Goal: Task Accomplishment & Management: Manage account settings

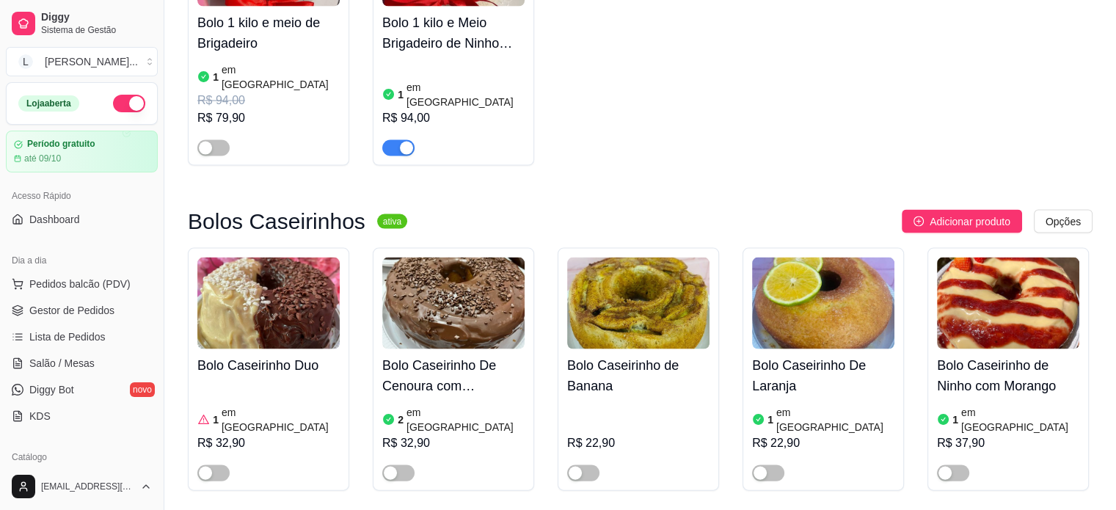
scroll to position [253, 0]
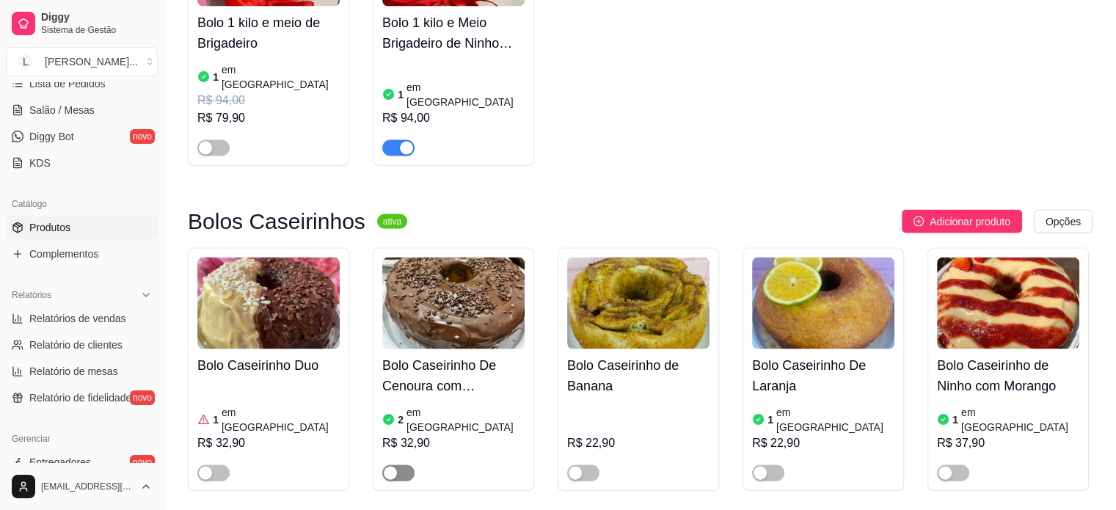
click at [396, 465] on span "button" at bounding box center [398, 473] width 32 height 16
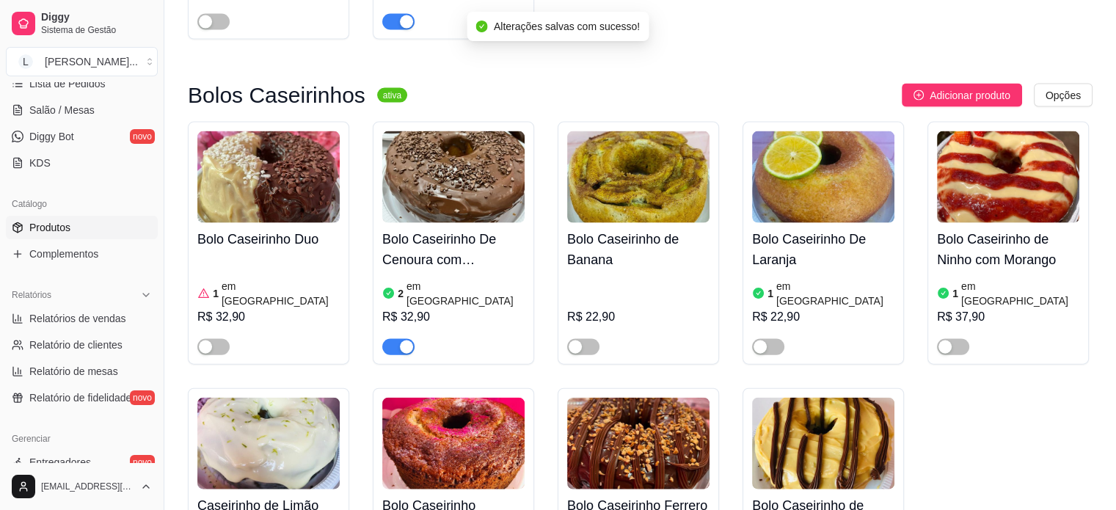
scroll to position [3229, 0]
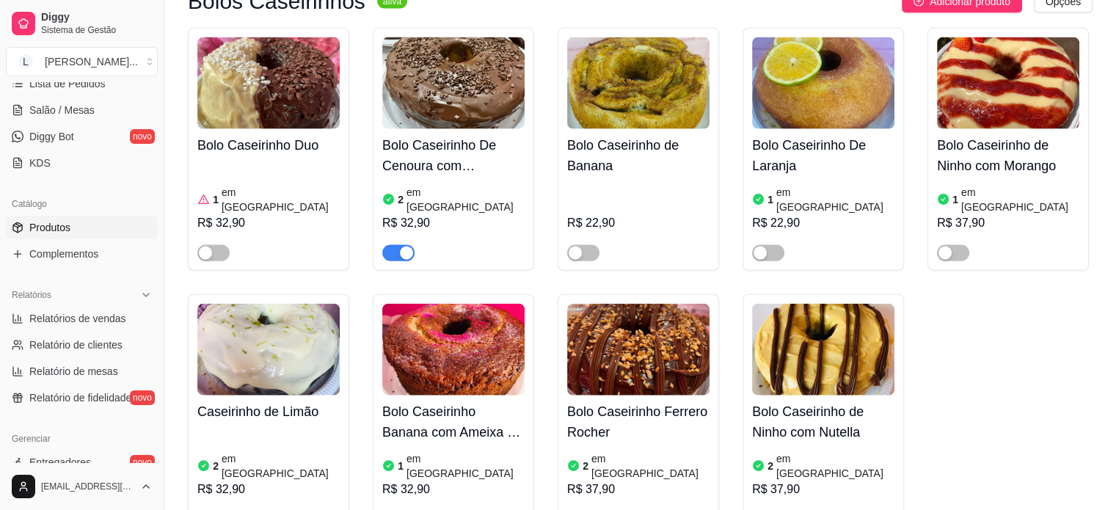
click at [776, 509] on div "button" at bounding box center [776, 519] width 13 height 13
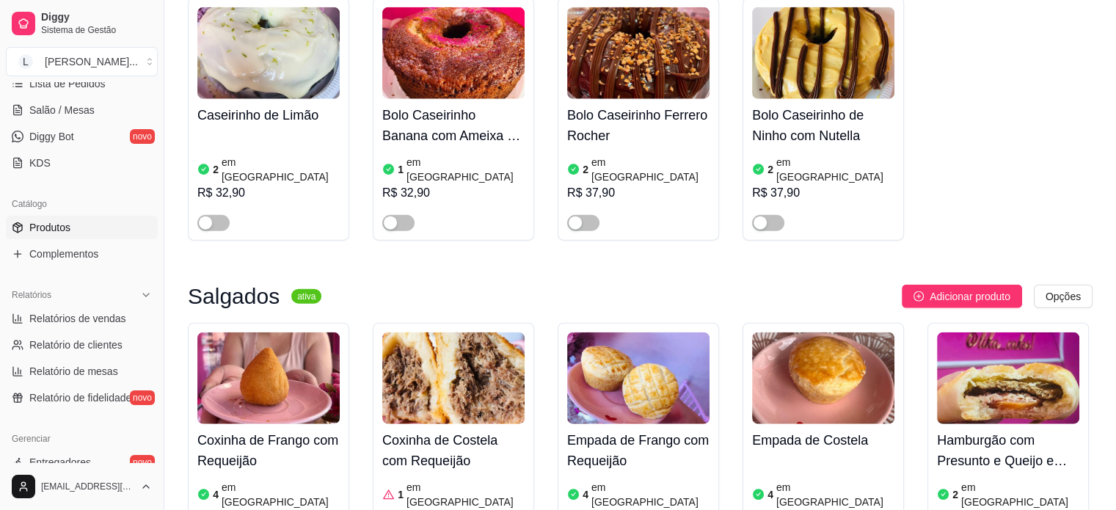
scroll to position [3596, 0]
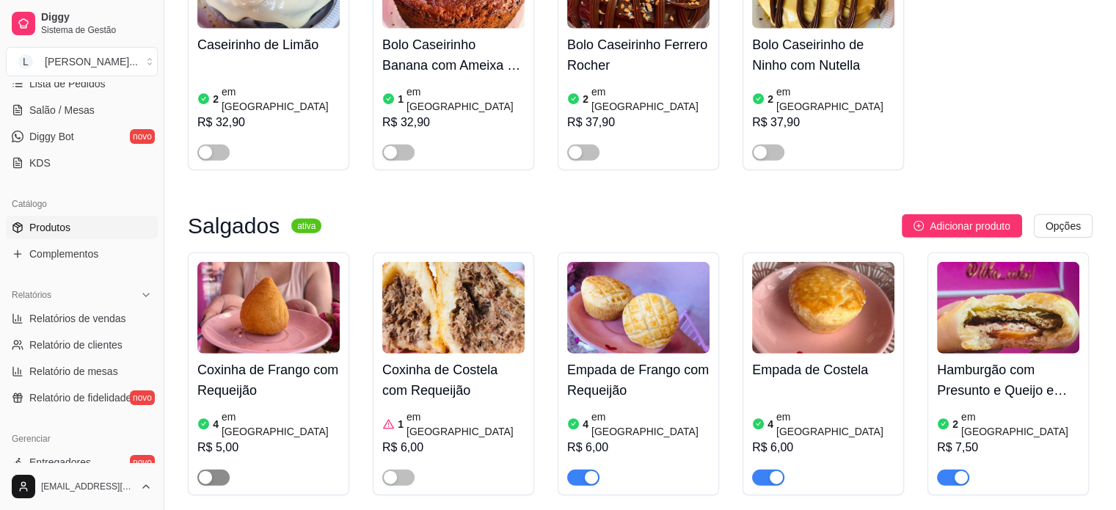
click at [211, 471] on div "button" at bounding box center [205, 477] width 13 height 13
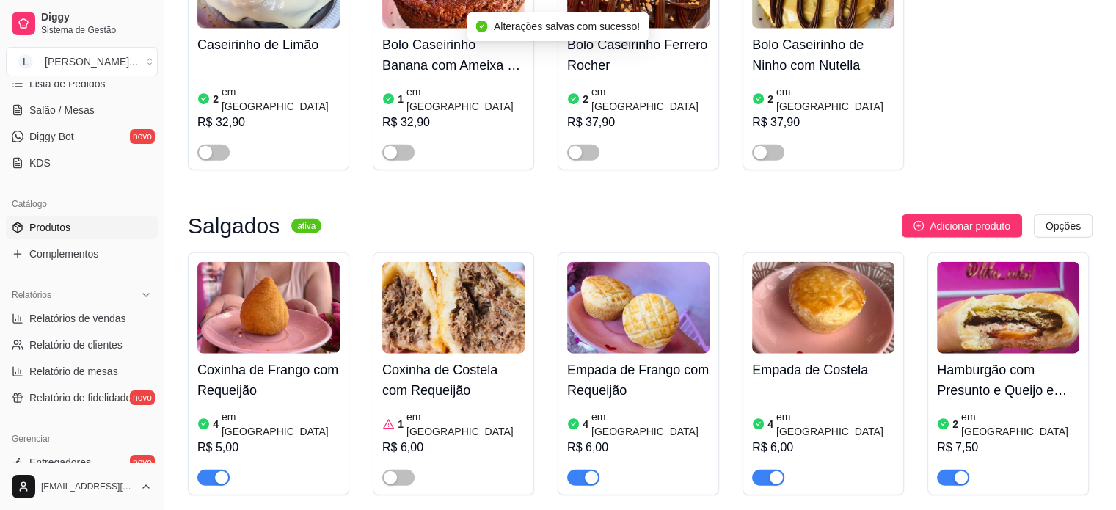
click at [385, 468] on div at bounding box center [398, 477] width 32 height 18
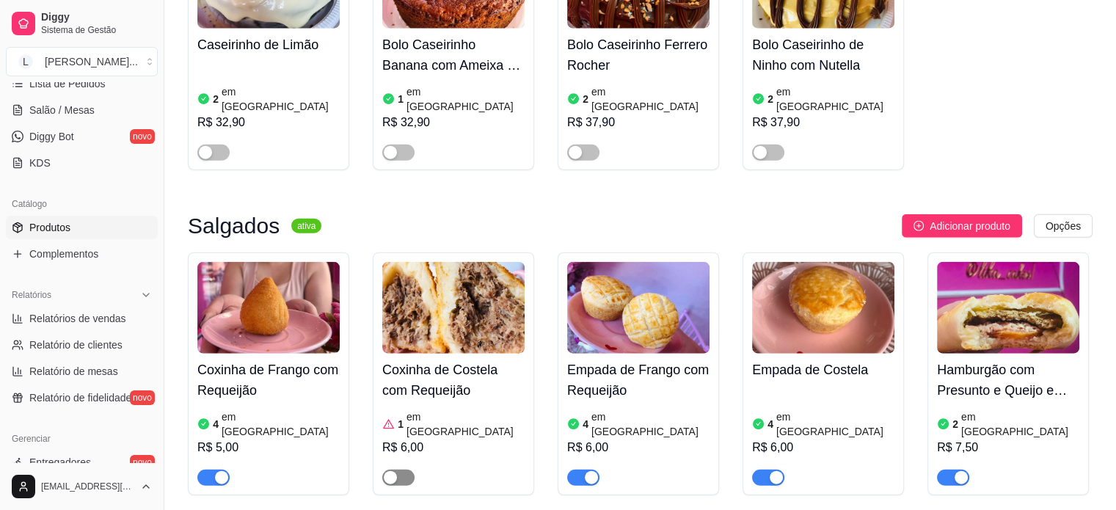
click at [392, 471] on div "button" at bounding box center [390, 477] width 13 height 13
click at [461, 409] on div "1 em [GEOGRAPHIC_DATA]" at bounding box center [453, 423] width 142 height 29
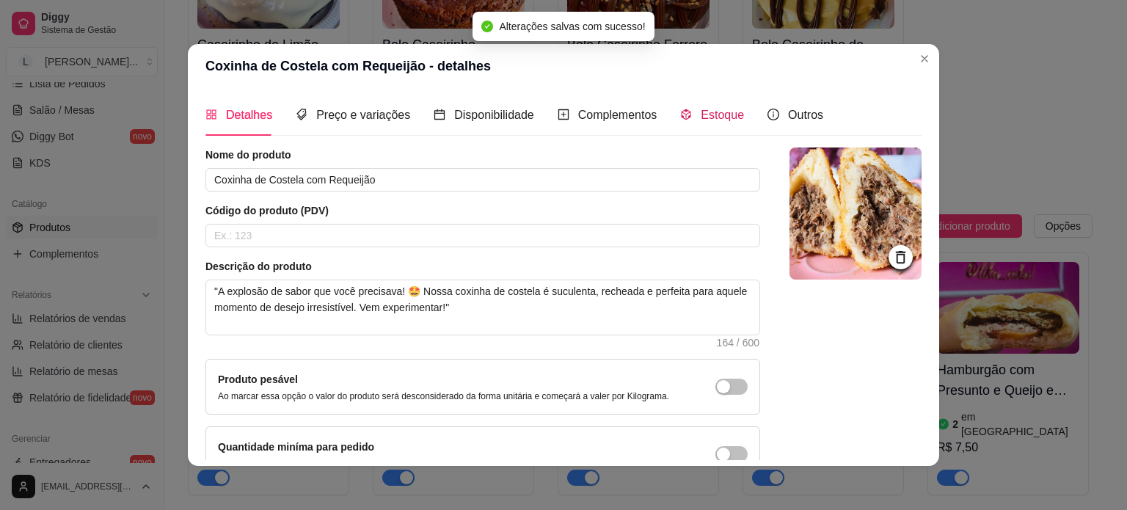
click at [701, 109] on span "Estoque" at bounding box center [722, 115] width 43 height 12
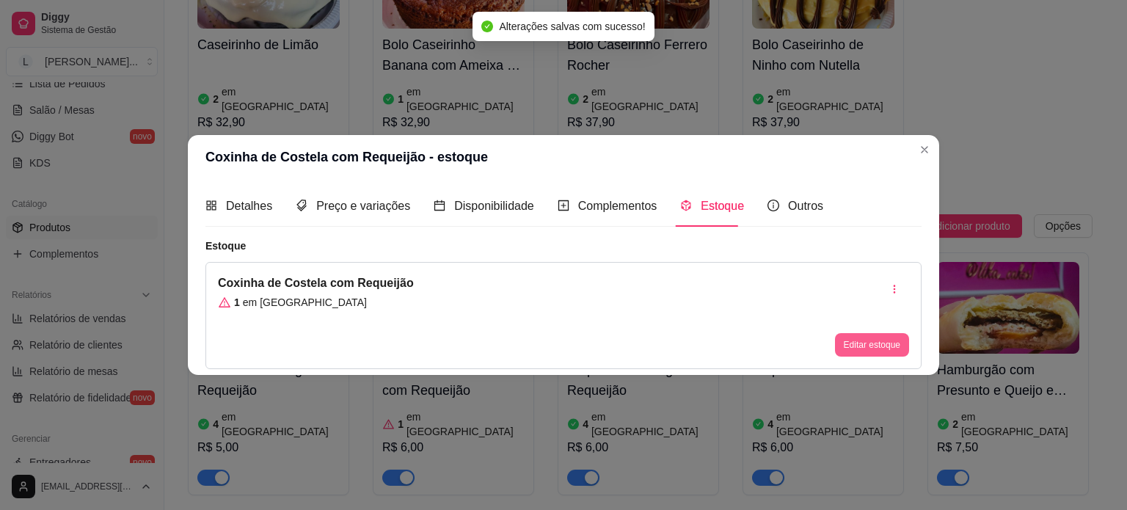
click at [861, 355] on button "Editar estoque" at bounding box center [872, 344] width 74 height 23
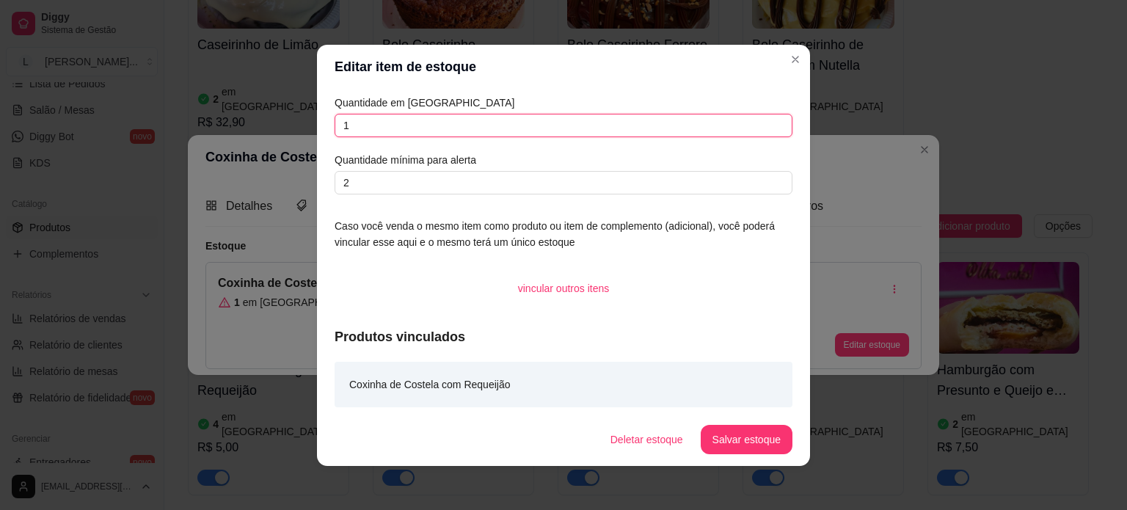
click at [363, 127] on input "1" at bounding box center [564, 125] width 458 height 23
type input "3"
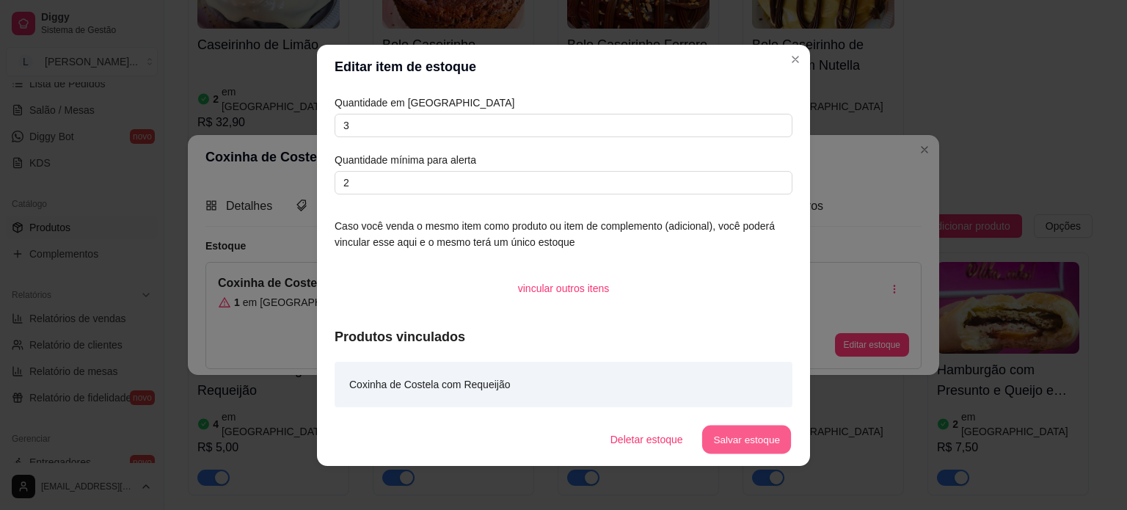
click at [735, 450] on button "Salvar estoque" at bounding box center [747, 439] width 90 height 29
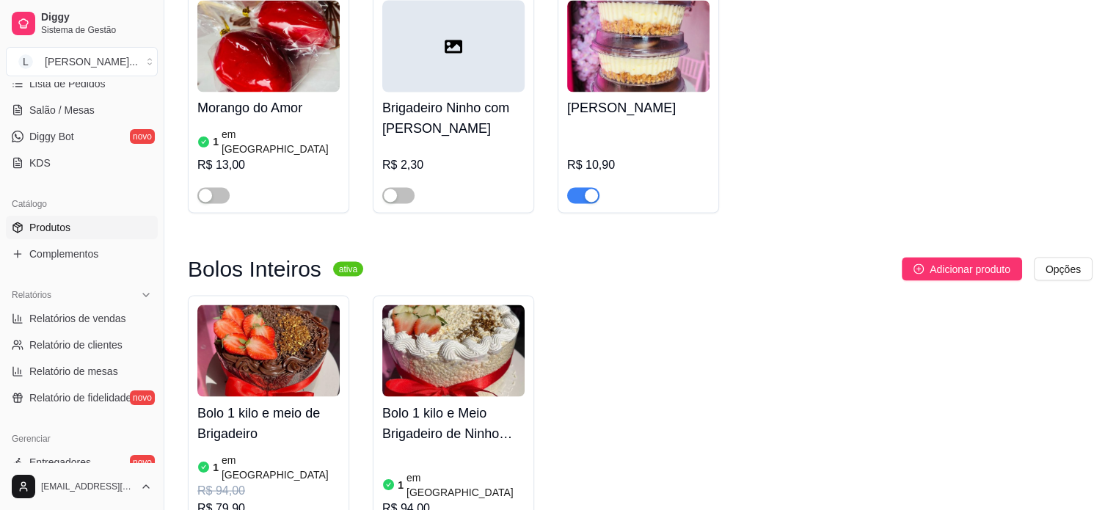
scroll to position [2642, 0]
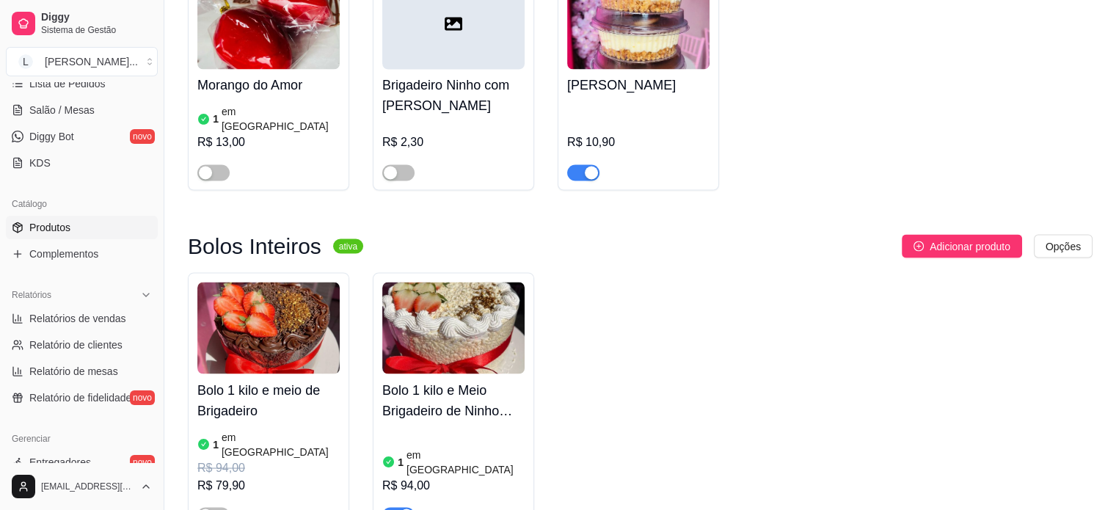
click at [235, 476] on div "R$ 79,90" at bounding box center [268, 485] width 142 height 18
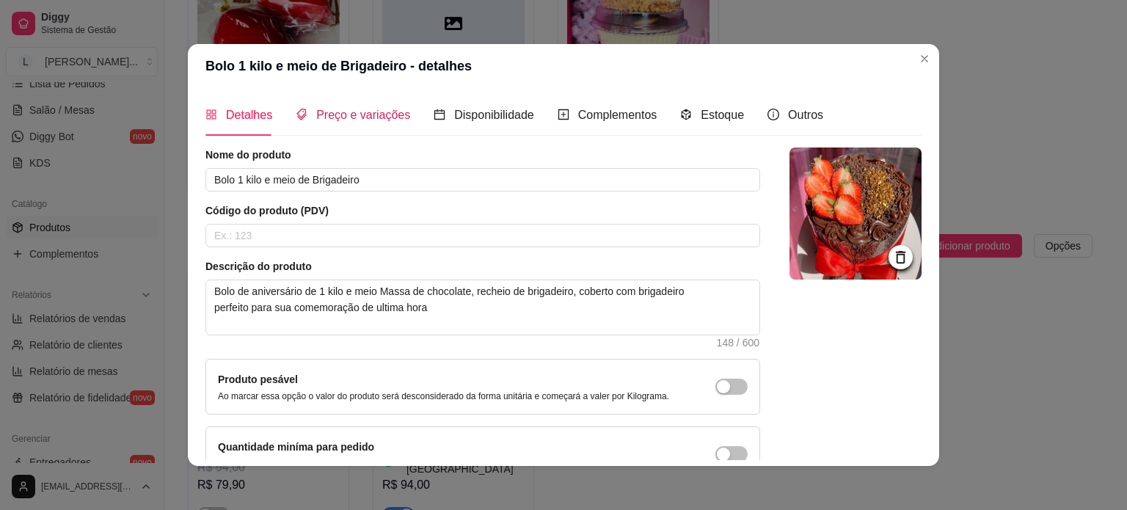
click at [363, 117] on span "Preço e variações" at bounding box center [363, 115] width 94 height 12
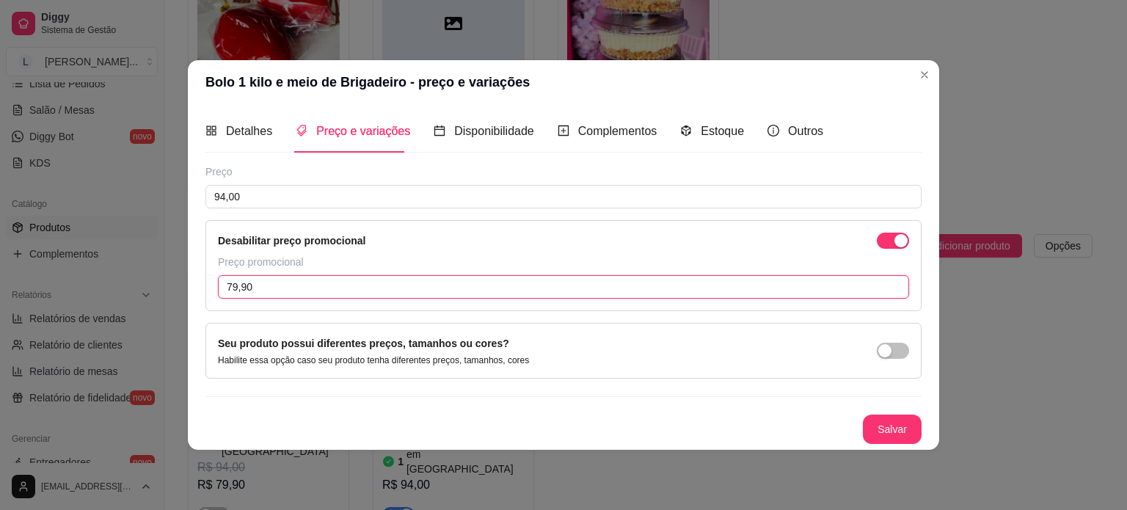
click at [279, 281] on input "79,90" at bounding box center [563, 286] width 691 height 23
type input "0,00"
click at [887, 415] on button "Salvar" at bounding box center [892, 429] width 59 height 29
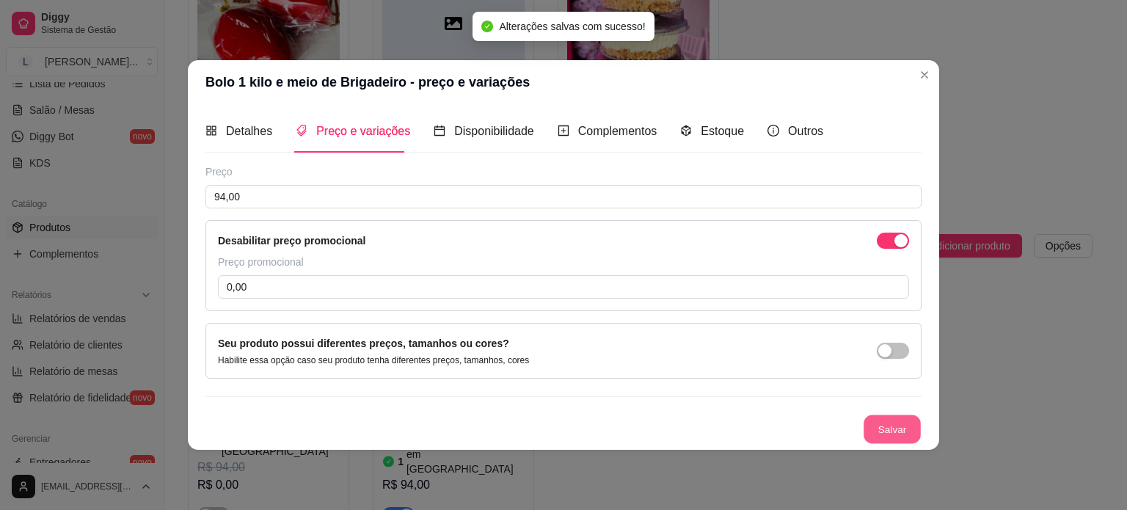
click at [896, 432] on button "Salvar" at bounding box center [892, 429] width 57 height 29
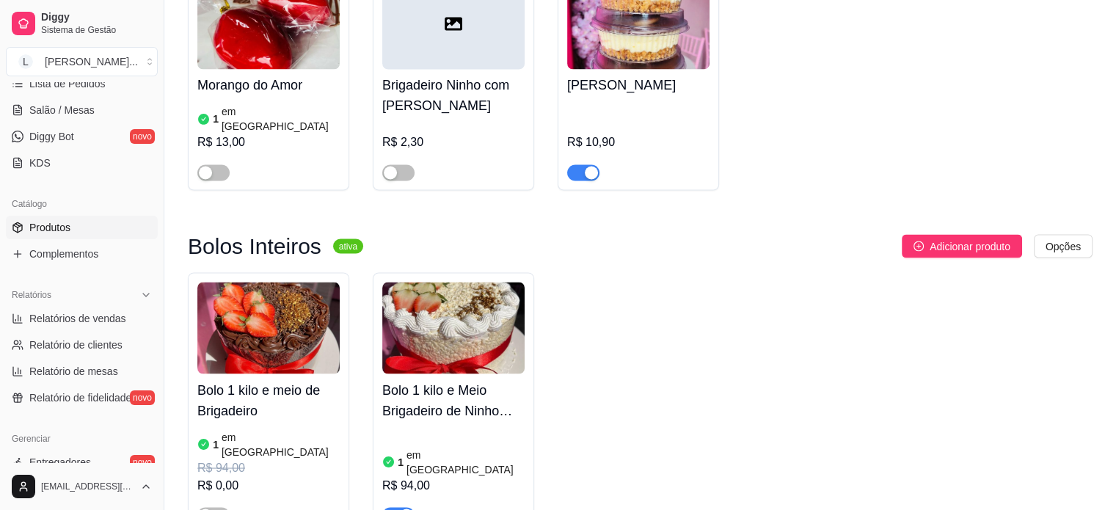
click at [235, 459] on div "R$ 94,00" at bounding box center [268, 468] width 142 height 18
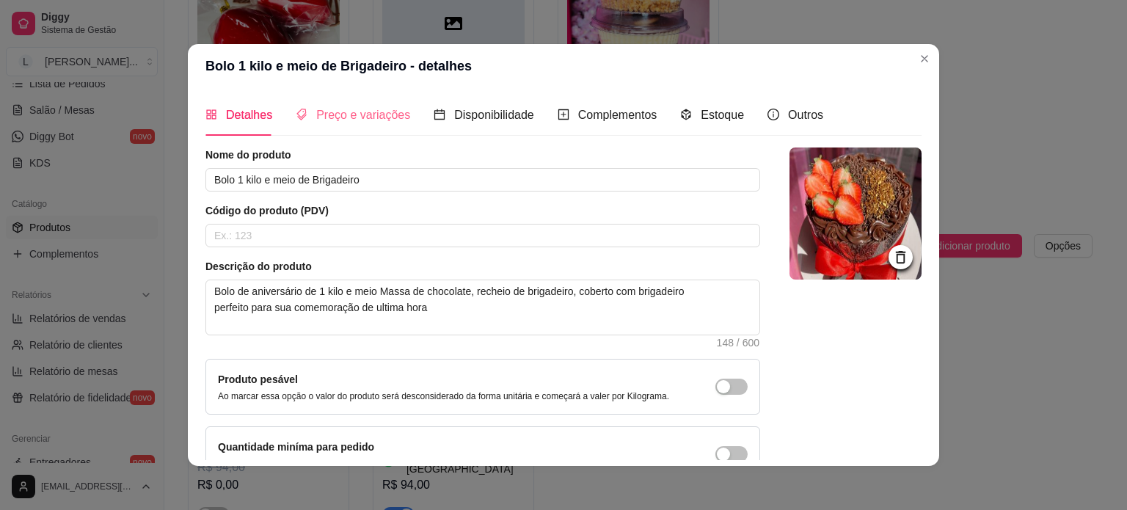
click at [356, 102] on div "Preço e variações" at bounding box center [353, 115] width 114 height 42
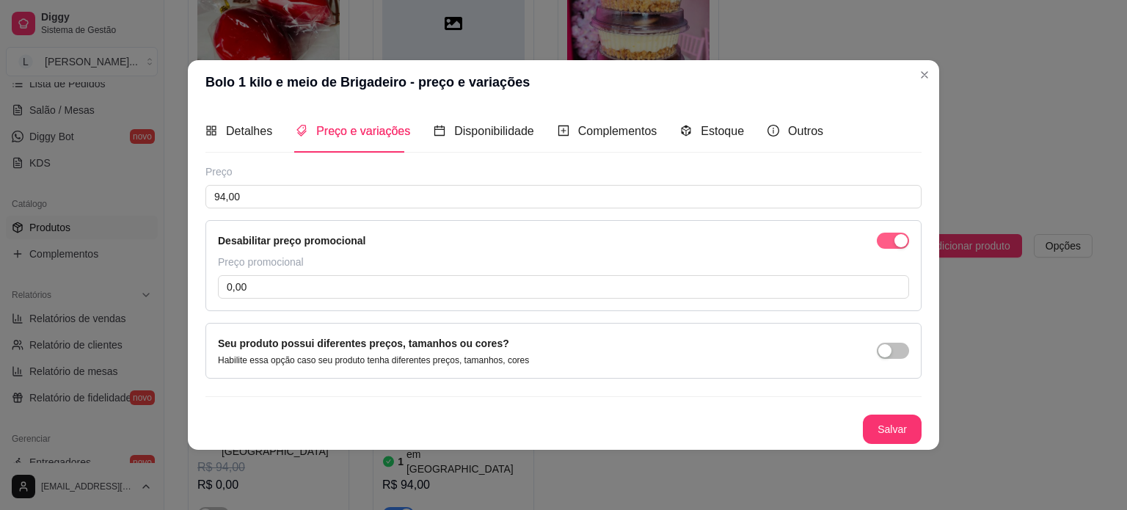
click at [906, 241] on div "button" at bounding box center [901, 240] width 13 height 13
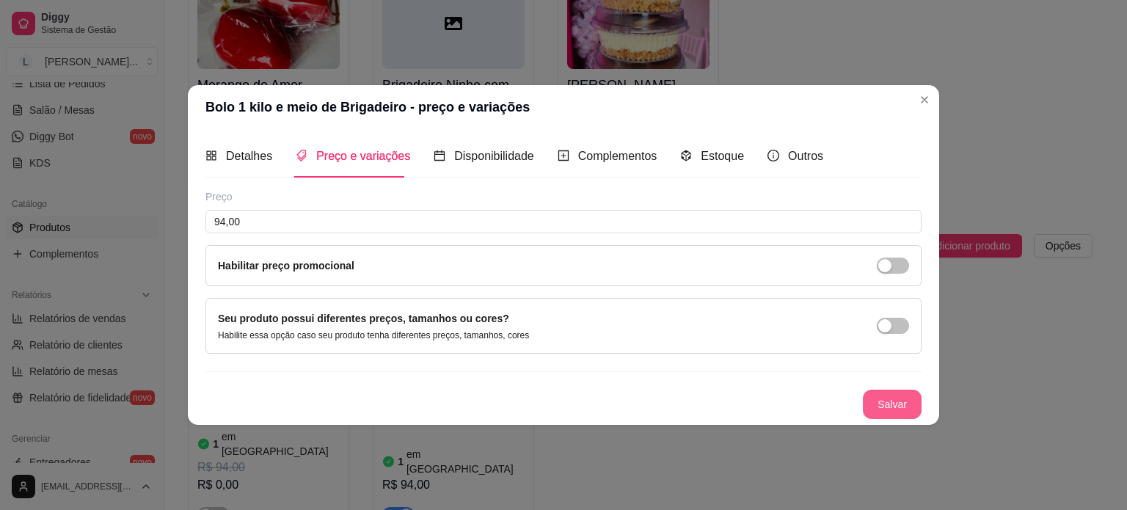
click at [882, 401] on button "Salvar" at bounding box center [892, 404] width 59 height 29
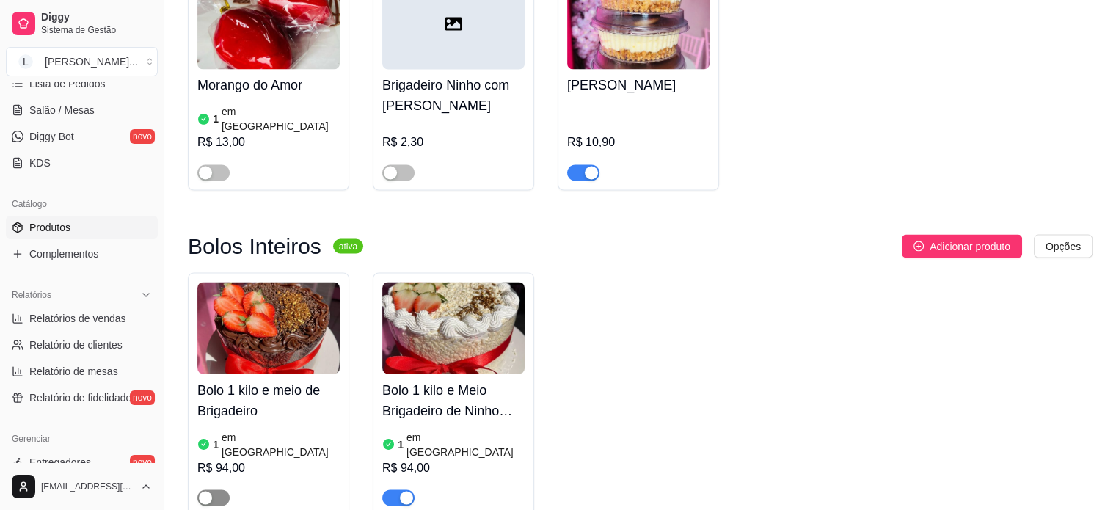
click at [200, 491] on div "button" at bounding box center [205, 497] width 13 height 13
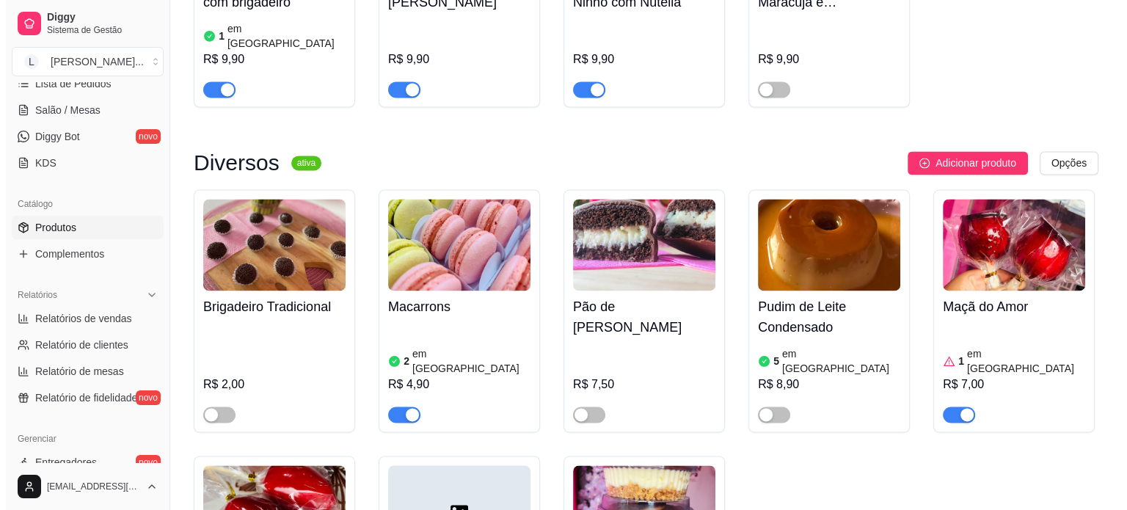
scroll to position [2128, 0]
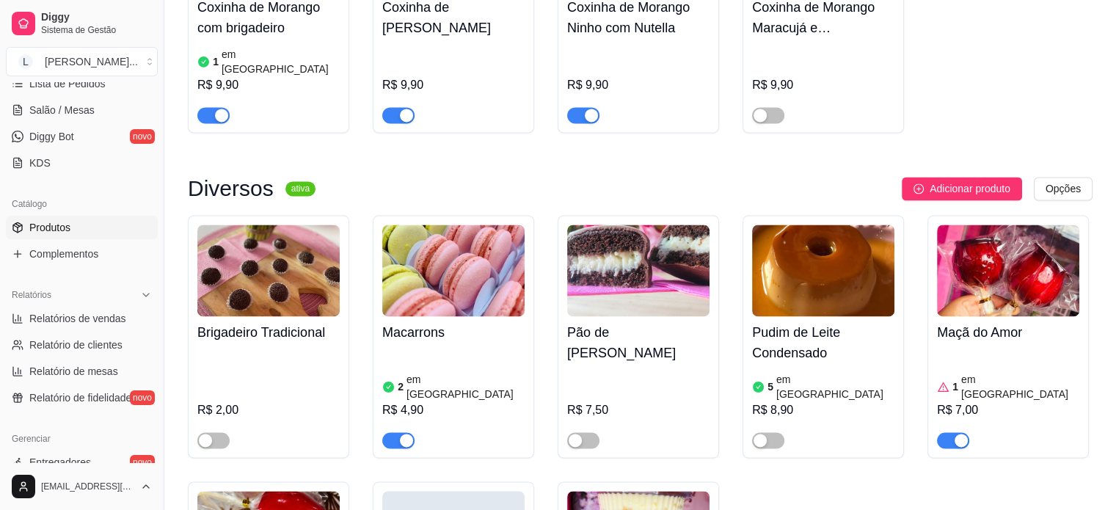
click at [572, 419] on div at bounding box center [638, 433] width 142 height 29
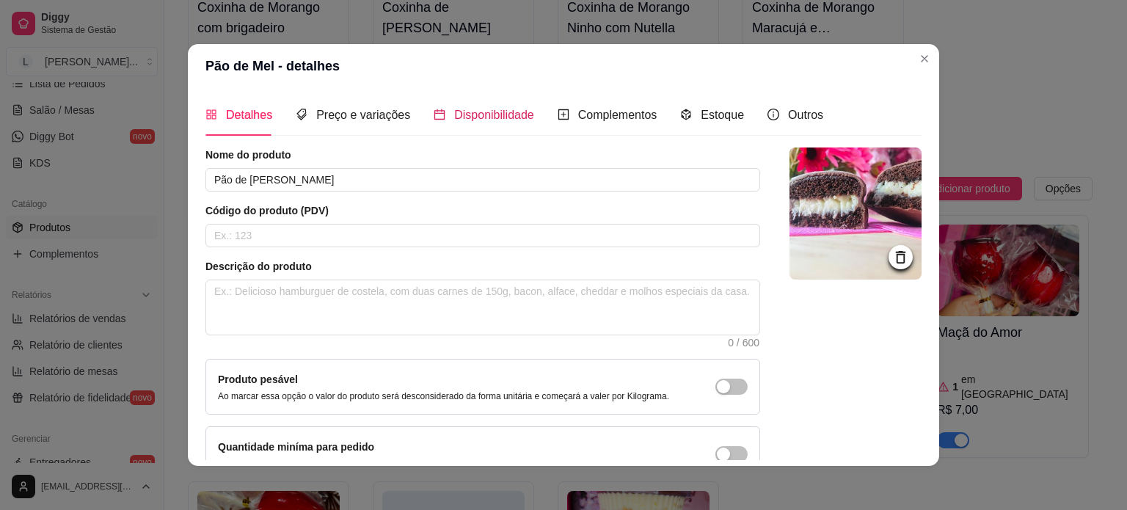
click at [467, 116] on span "Disponibilidade" at bounding box center [494, 115] width 80 height 12
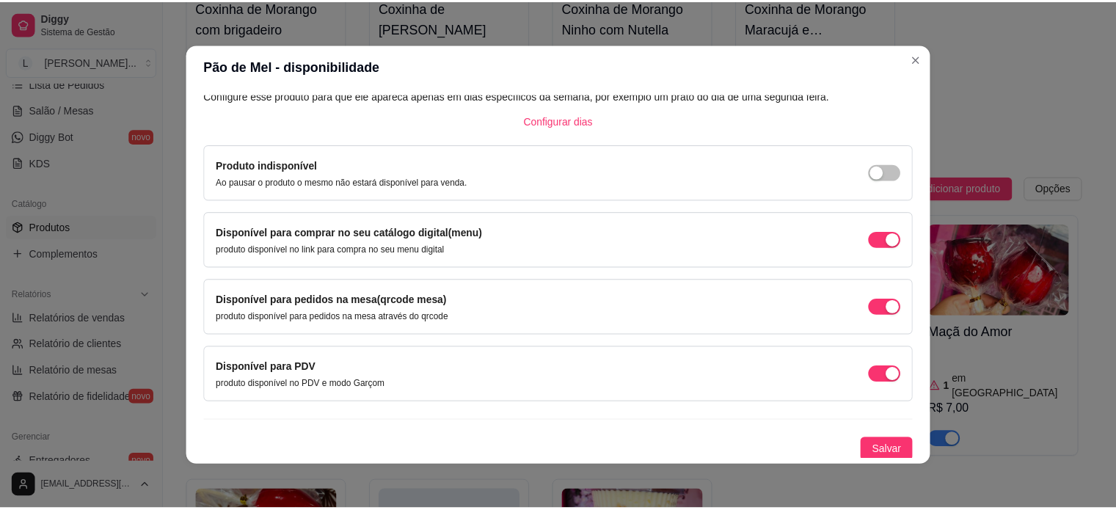
scroll to position [0, 0]
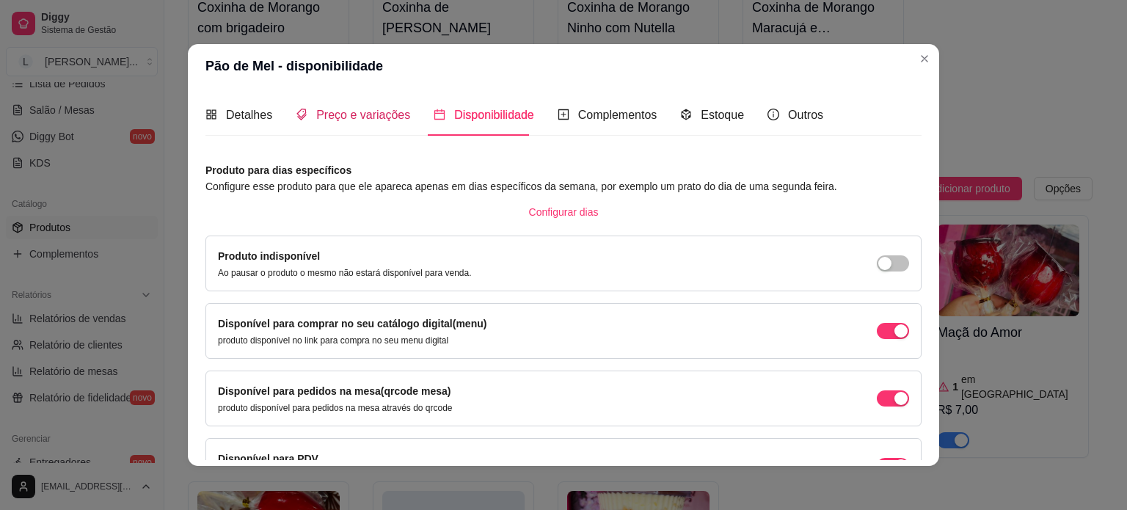
click at [339, 121] on span "Preço e variações" at bounding box center [363, 115] width 94 height 12
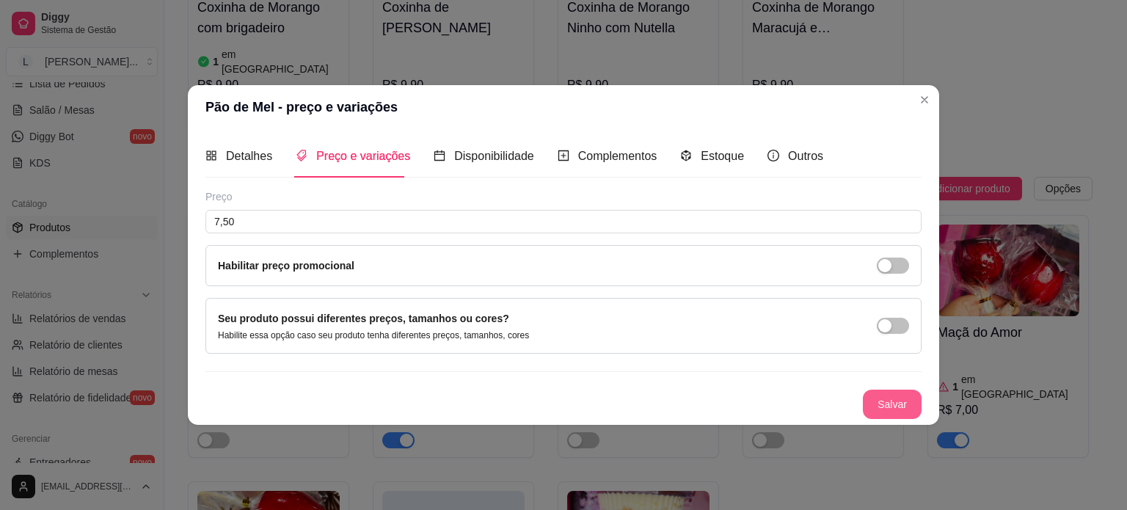
click at [875, 393] on button "Salvar" at bounding box center [892, 404] width 59 height 29
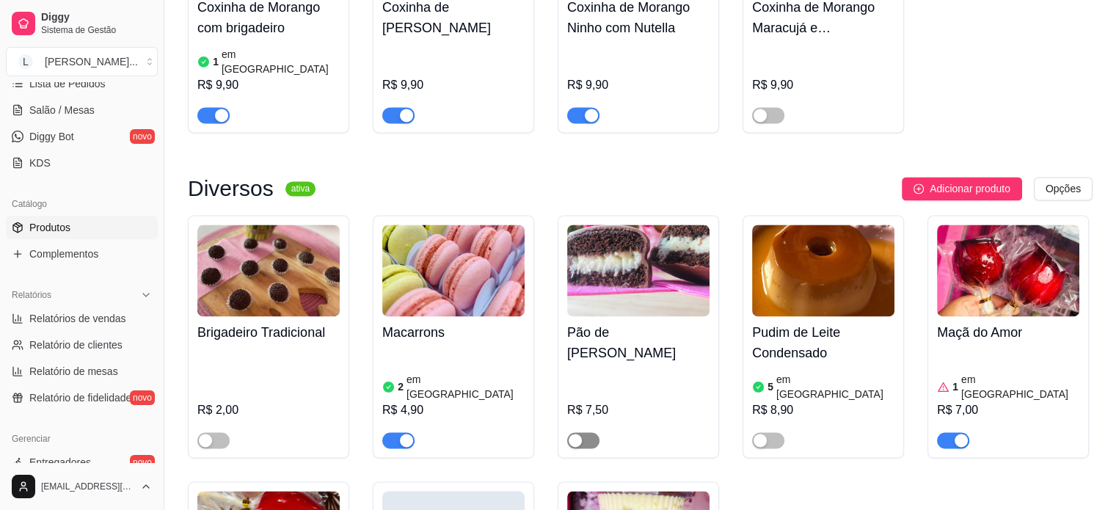
click at [571, 434] on div "button" at bounding box center [575, 440] width 13 height 13
click at [766, 432] on button "button" at bounding box center [768, 440] width 32 height 16
click at [209, 434] on div "button" at bounding box center [205, 440] width 13 height 13
click at [452, 372] on article "em [GEOGRAPHIC_DATA]" at bounding box center [466, 386] width 118 height 29
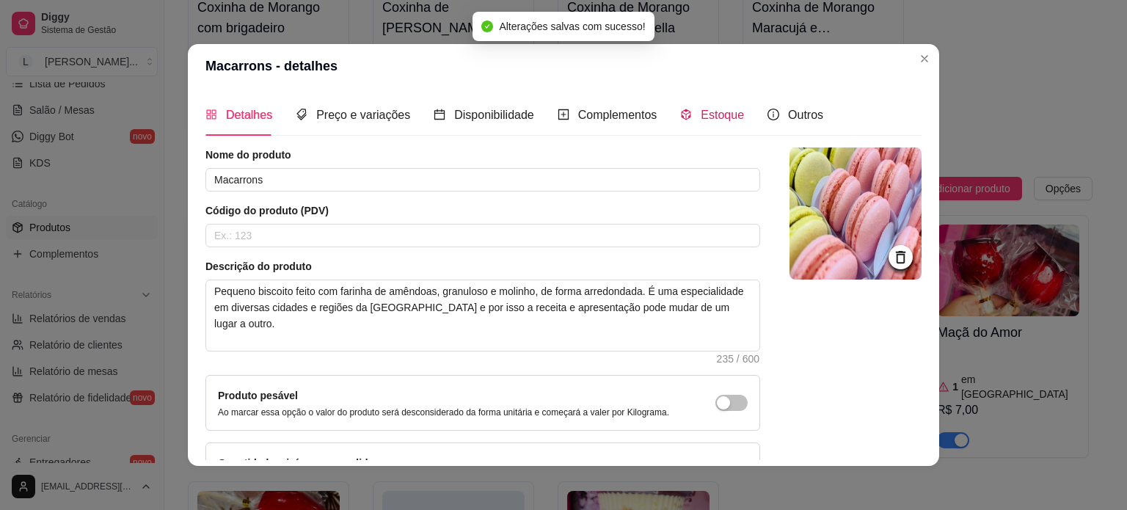
click at [701, 118] on span "Estoque" at bounding box center [722, 115] width 43 height 12
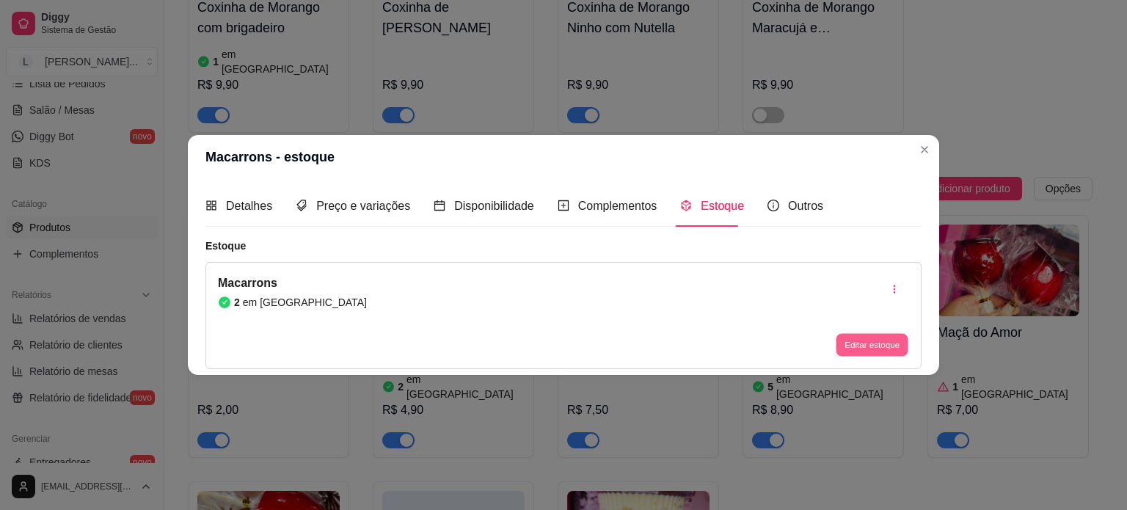
click at [868, 349] on button "Editar estoque" at bounding box center [872, 345] width 72 height 23
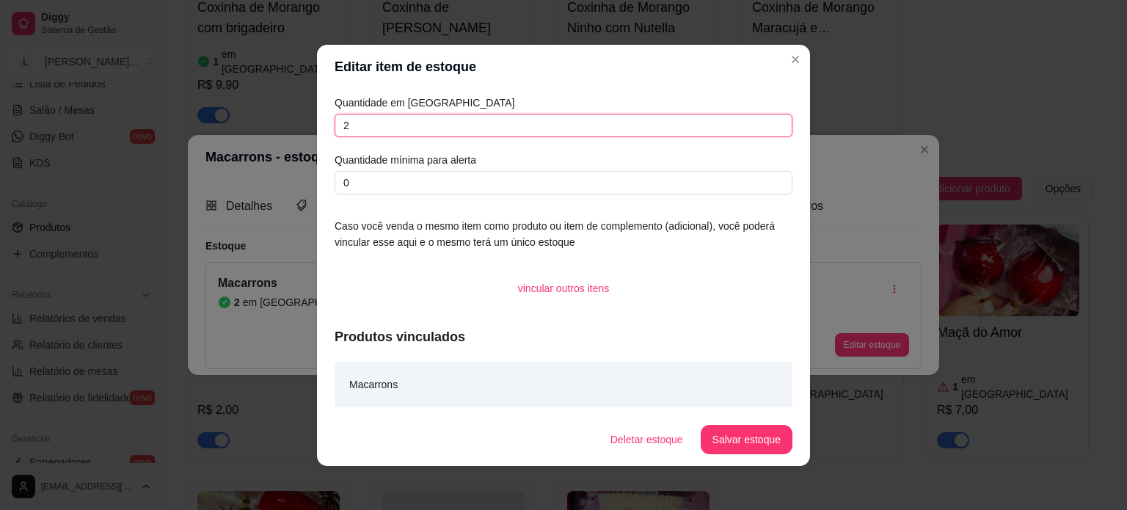
click at [360, 135] on input "2" at bounding box center [564, 125] width 458 height 23
type input "10"
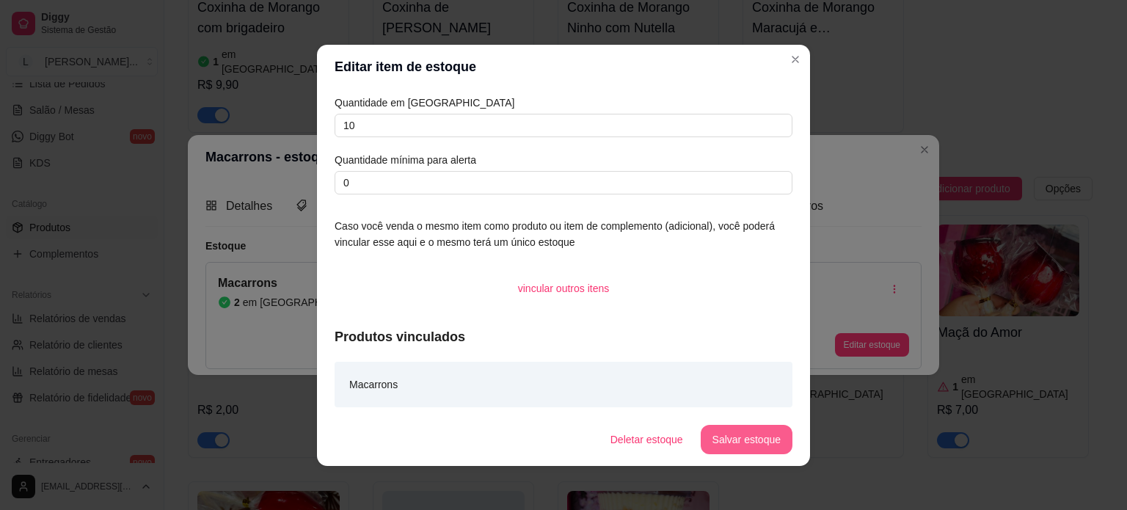
click at [718, 432] on button "Salvar estoque" at bounding box center [747, 439] width 92 height 29
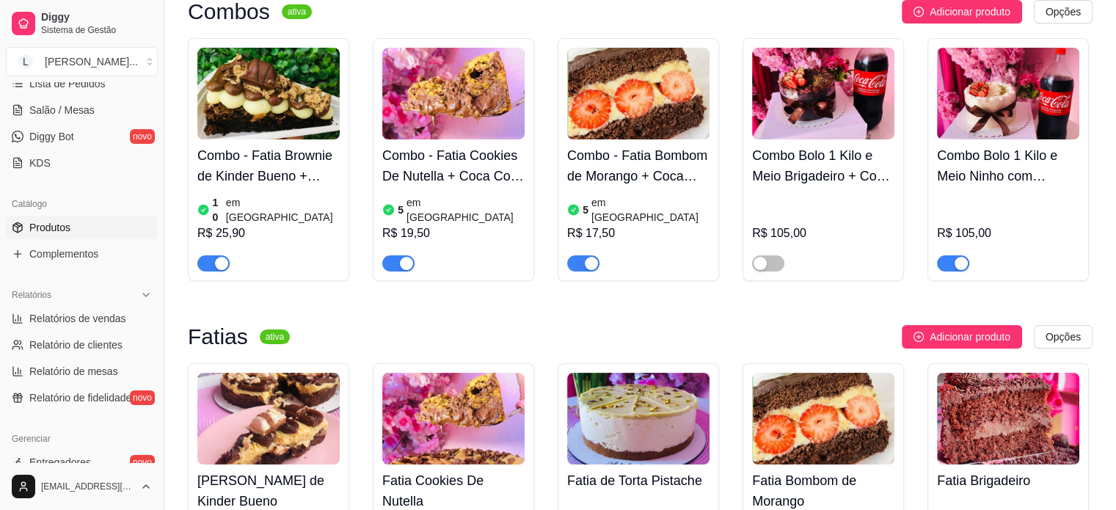
scroll to position [73, 0]
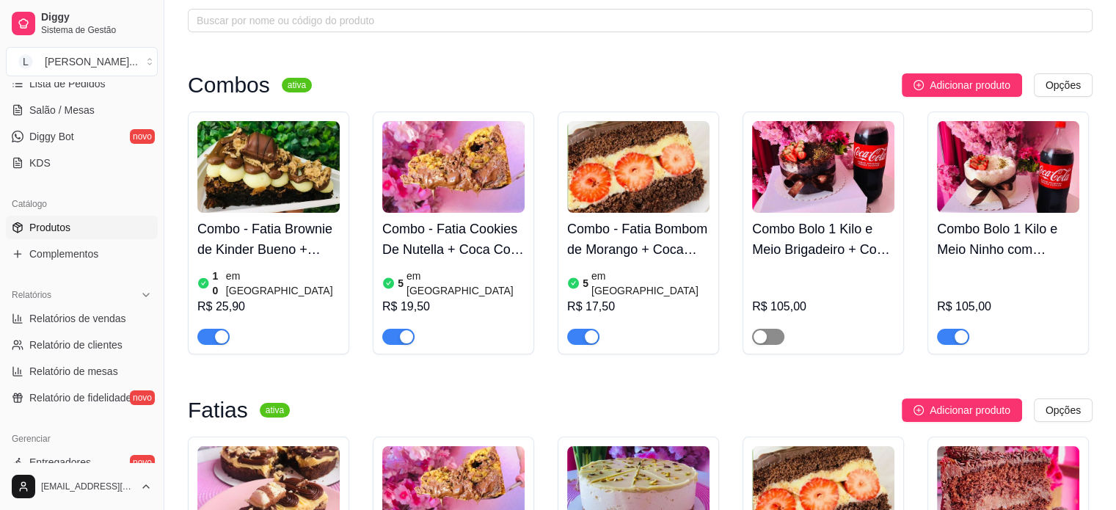
click at [754, 330] on div "button" at bounding box center [760, 336] width 13 height 13
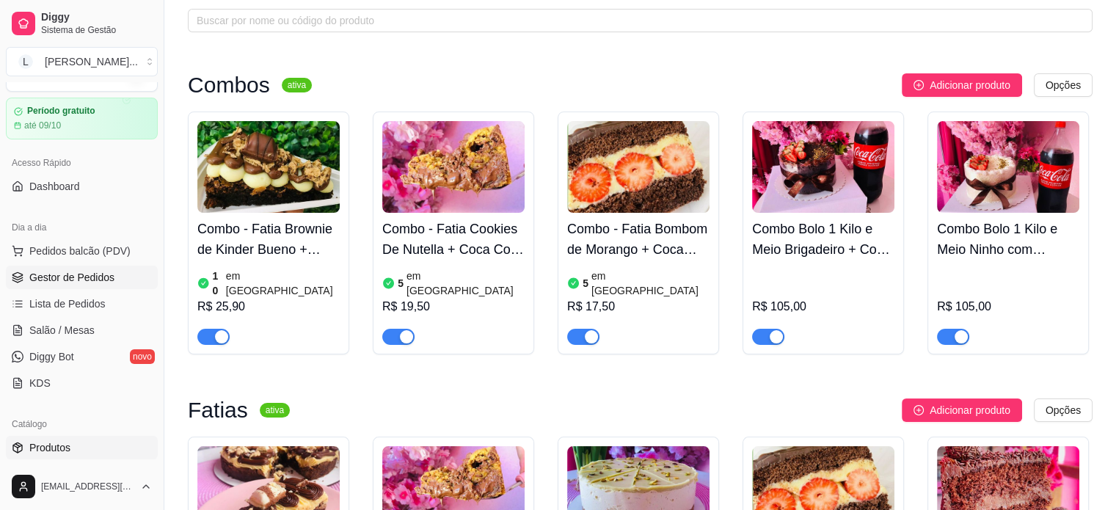
scroll to position [0, 0]
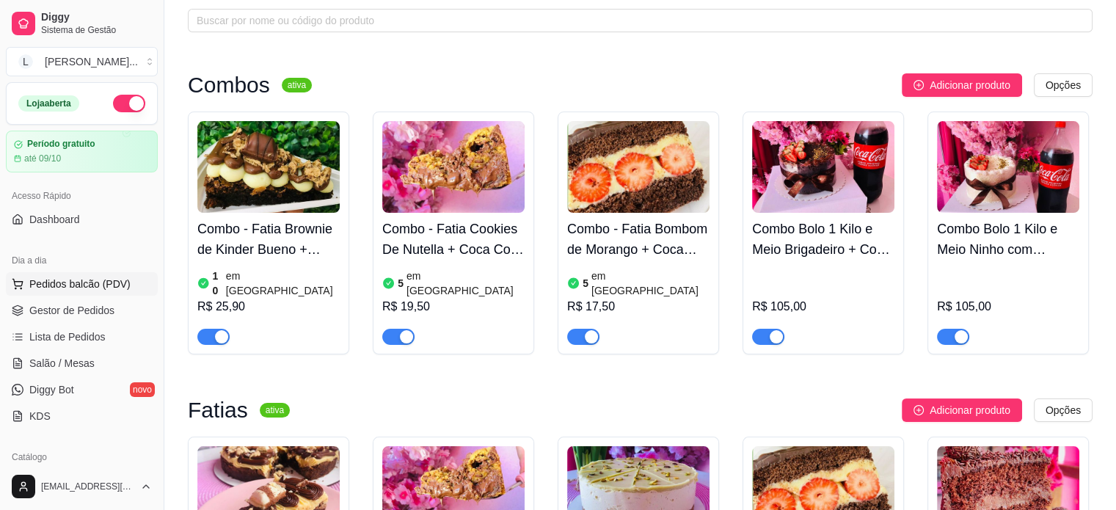
click at [83, 285] on span "Pedidos balcão (PDV)" at bounding box center [79, 284] width 101 height 15
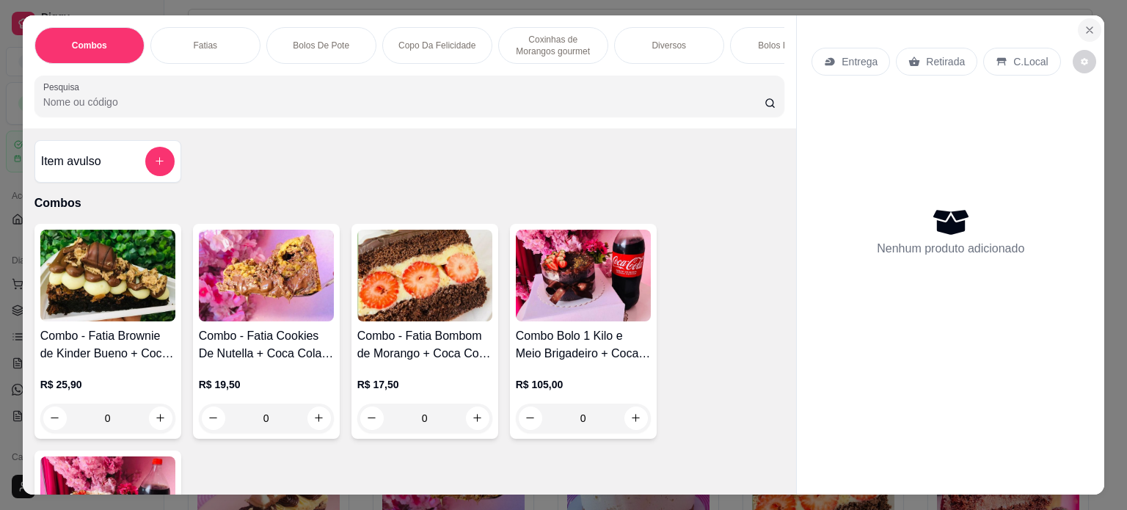
click at [1084, 24] on icon "Close" at bounding box center [1090, 30] width 12 height 12
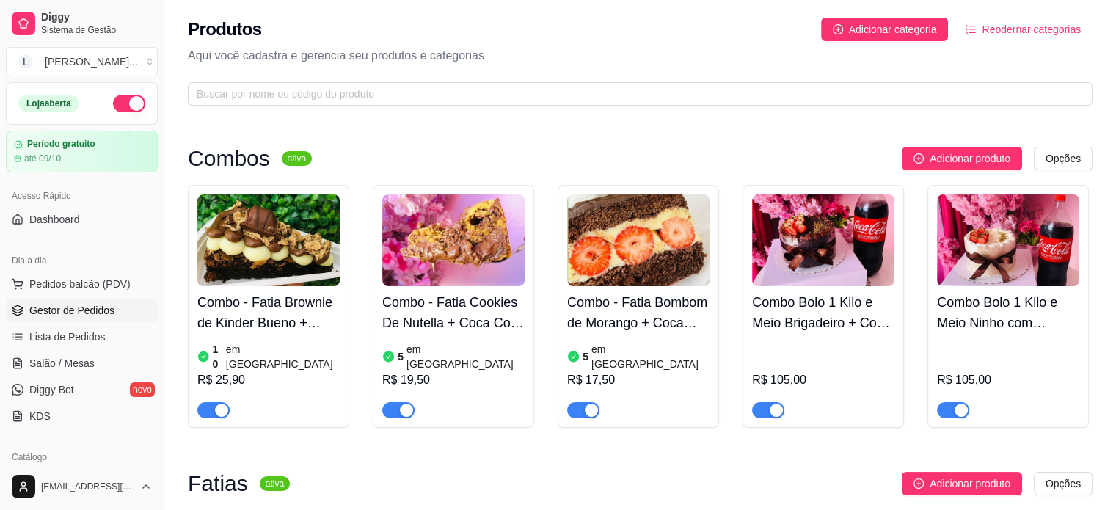
click at [92, 302] on link "Gestor de Pedidos" at bounding box center [82, 310] width 152 height 23
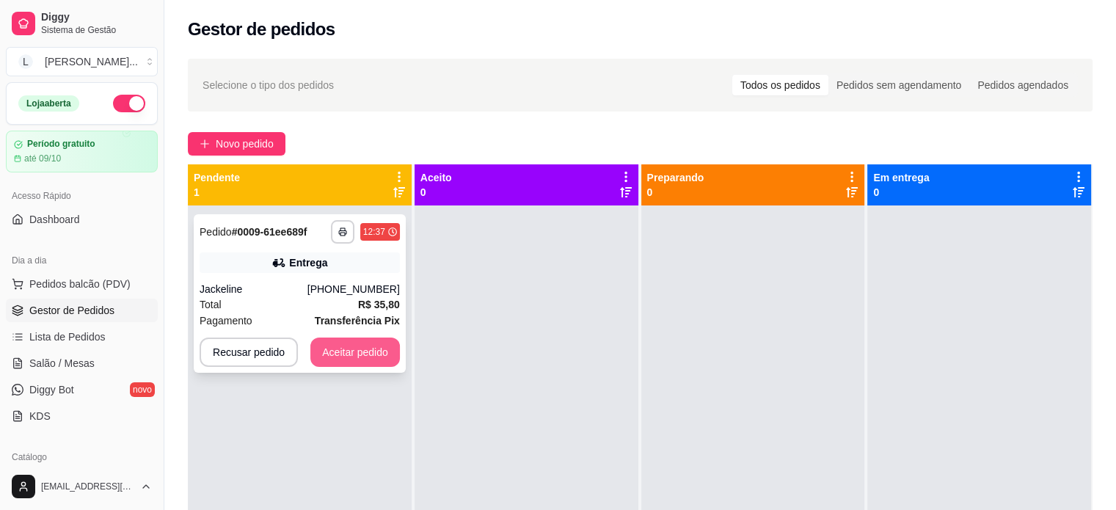
click at [335, 350] on button "Aceitar pedido" at bounding box center [355, 352] width 90 height 29
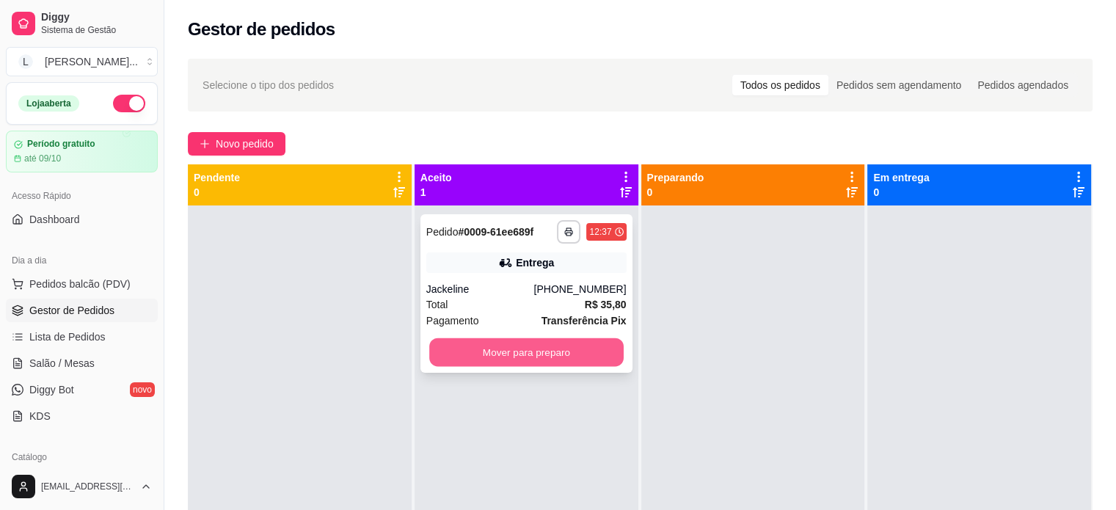
click at [511, 360] on button "Mover para preparo" at bounding box center [526, 352] width 194 height 29
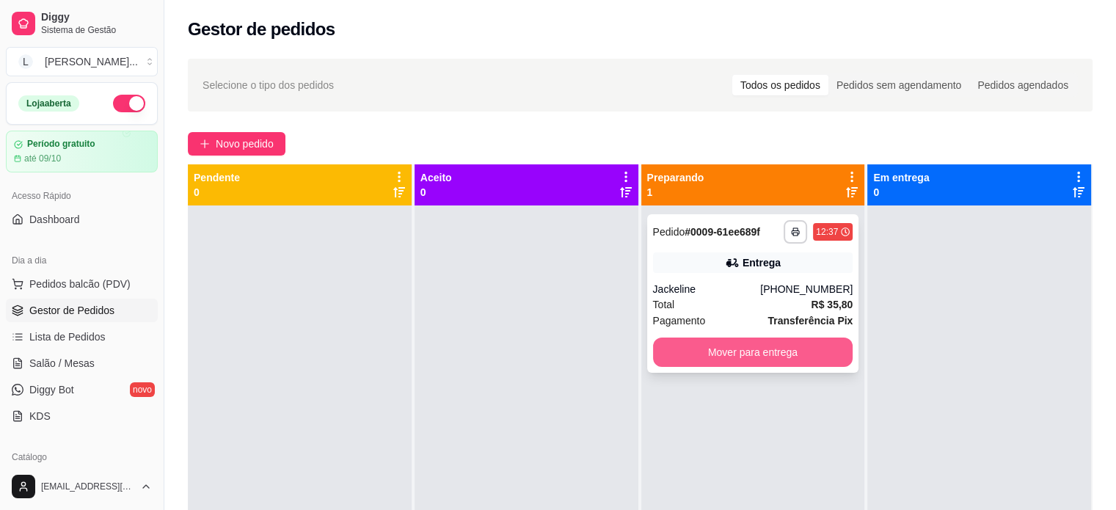
click at [731, 354] on button "Mover para entrega" at bounding box center [753, 352] width 200 height 29
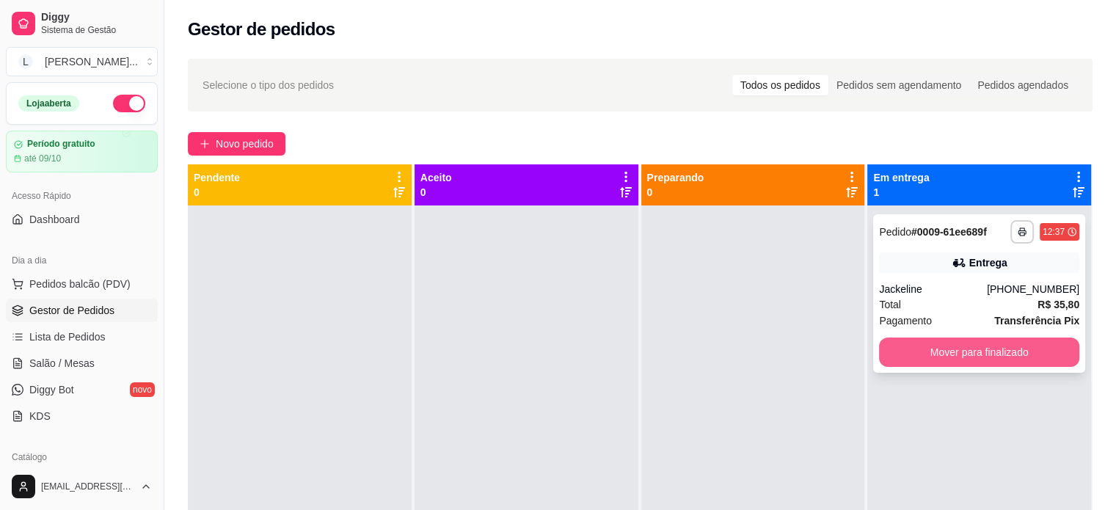
click at [915, 352] on button "Mover para finalizado" at bounding box center [979, 352] width 200 height 29
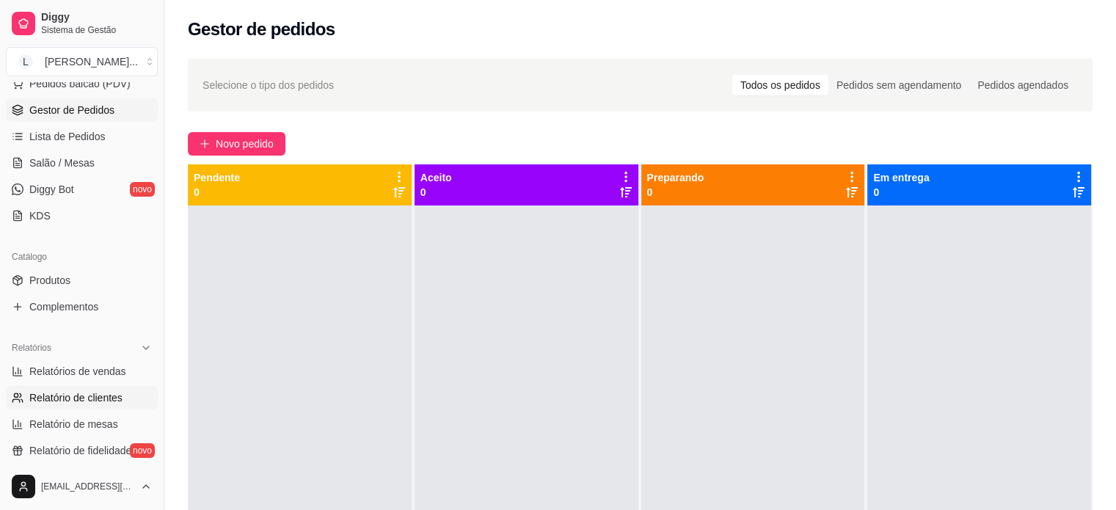
scroll to position [220, 0]
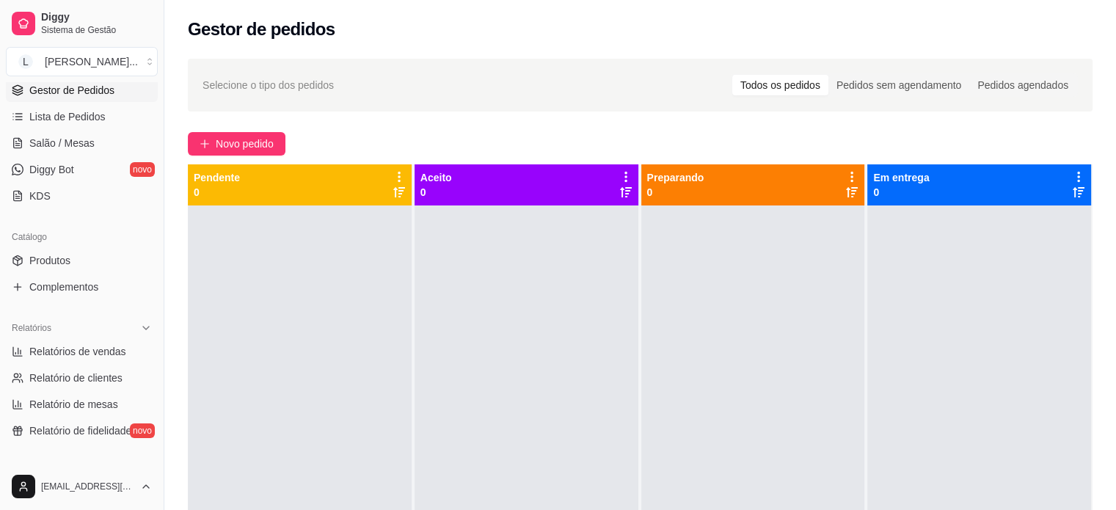
click at [51, 245] on div "Catálogo" at bounding box center [82, 236] width 152 height 23
click at [55, 255] on span "Produtos" at bounding box center [49, 260] width 41 height 15
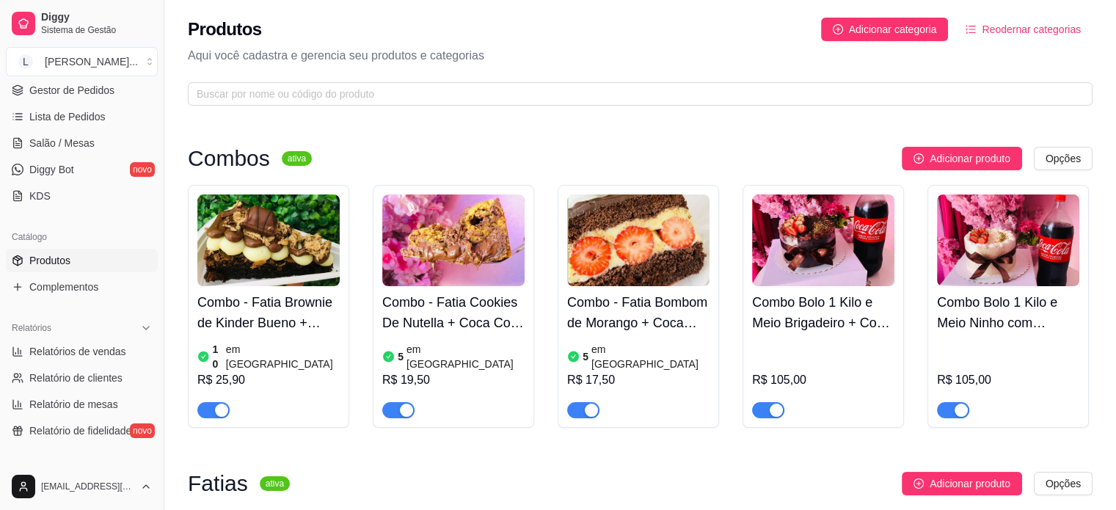
scroll to position [73, 0]
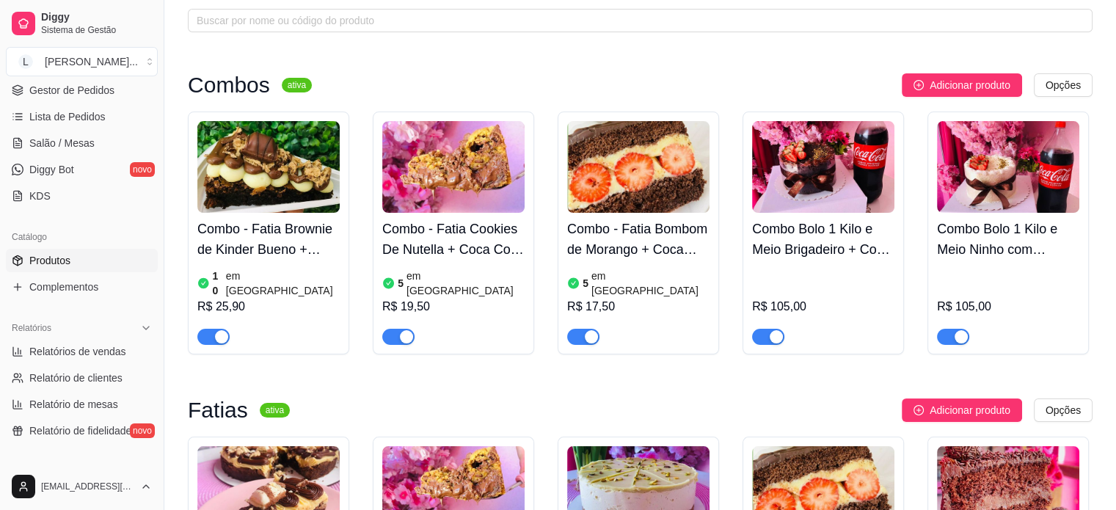
click at [775, 330] on div "button" at bounding box center [776, 336] width 13 height 13
click at [942, 329] on span "button" at bounding box center [953, 337] width 32 height 16
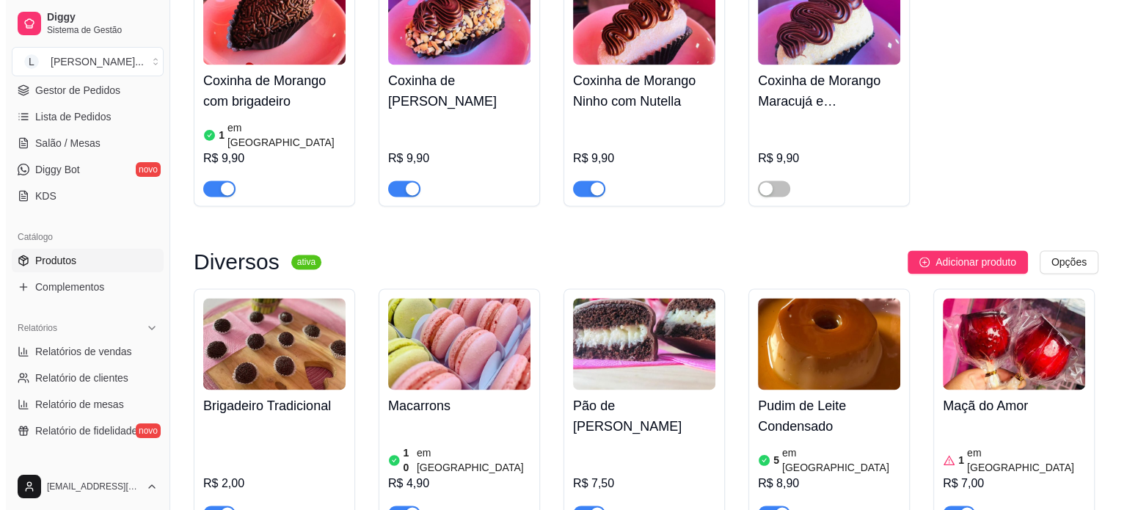
scroll to position [2128, 0]
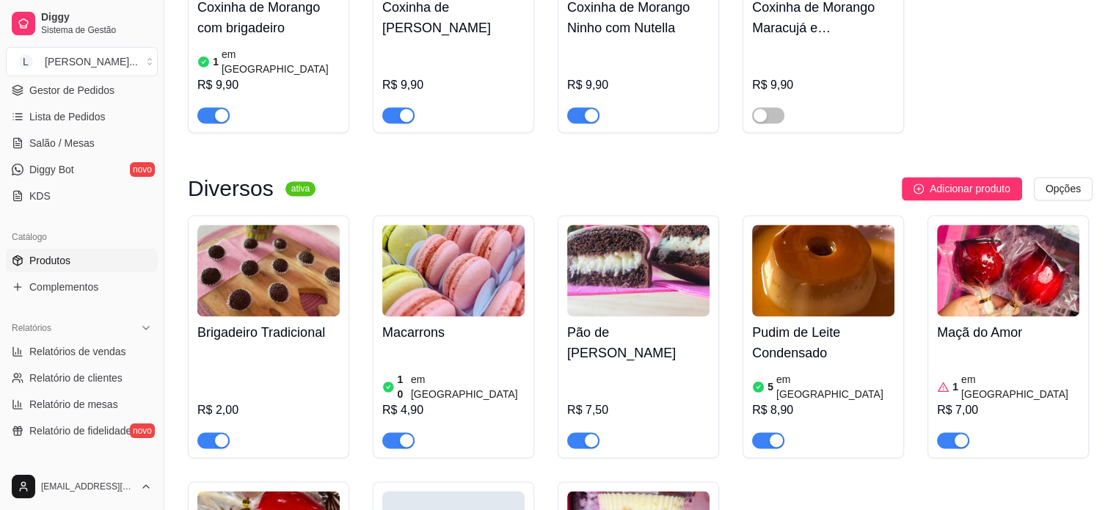
click at [440, 372] on article "em [GEOGRAPHIC_DATA]" at bounding box center [468, 386] width 114 height 29
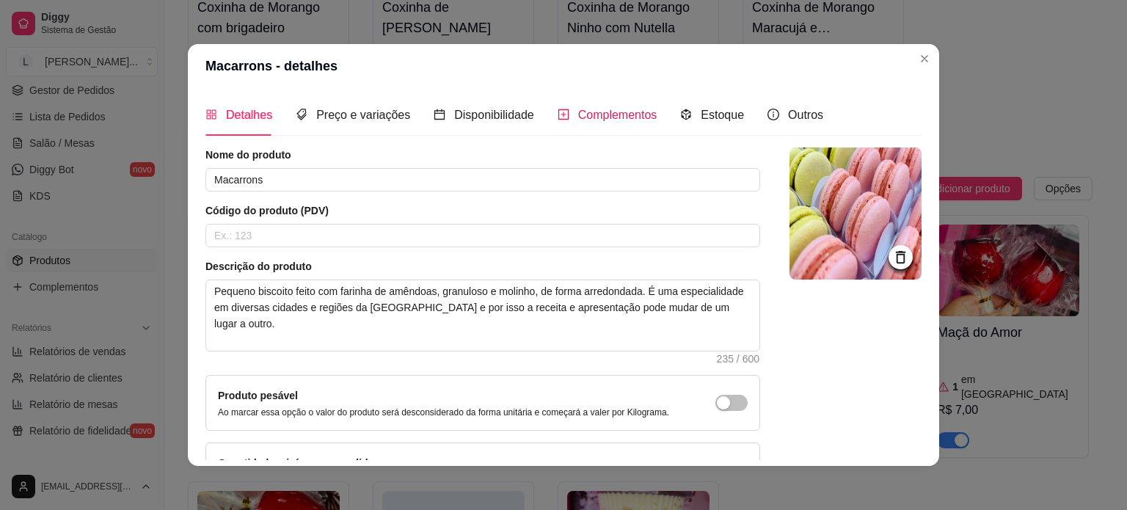
click at [578, 118] on span "Complementos" at bounding box center [617, 115] width 79 height 12
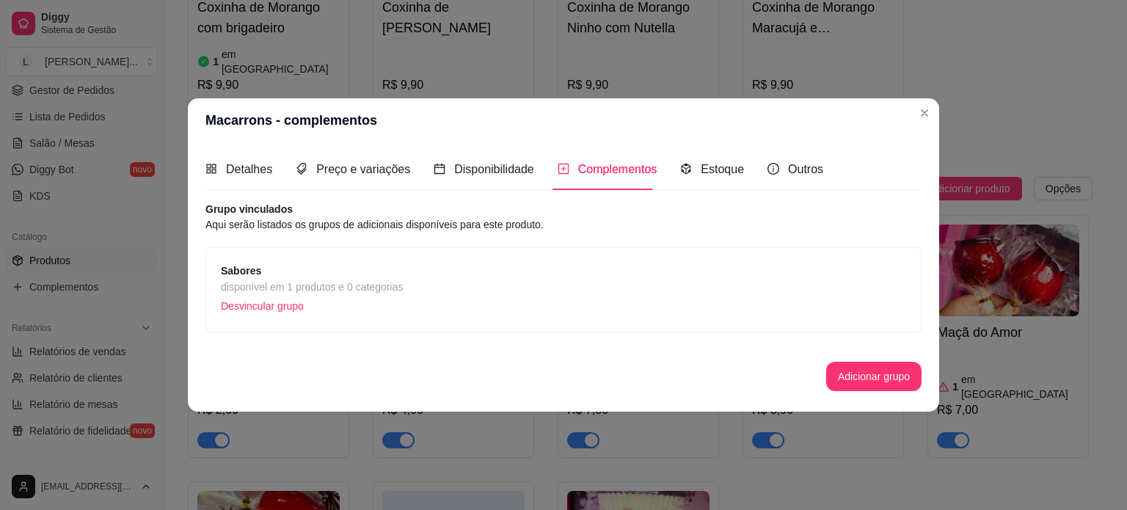
click at [321, 284] on span "disponível em 1 produtos e 0 categorias" at bounding box center [312, 287] width 182 height 16
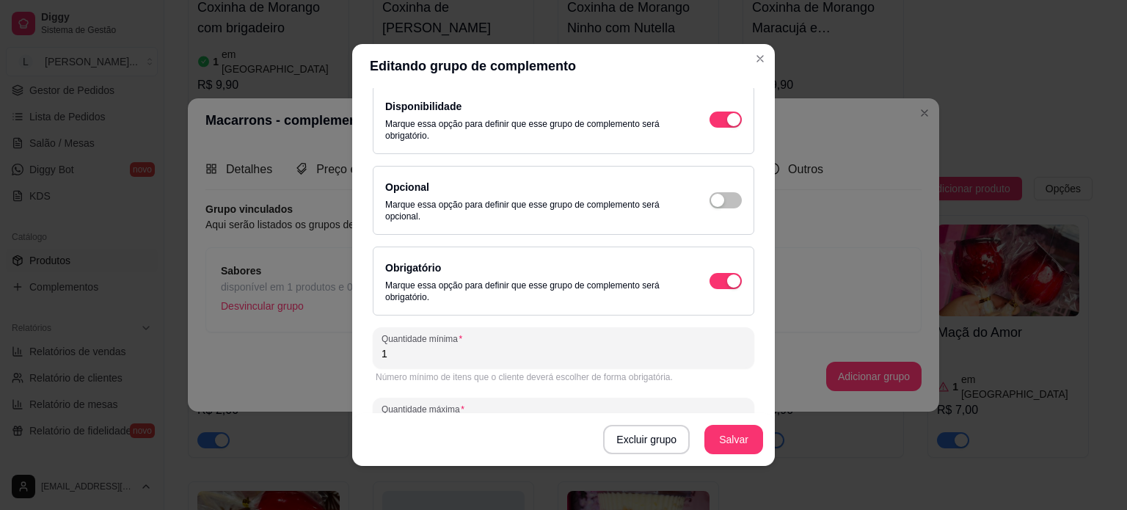
scroll to position [159, 0]
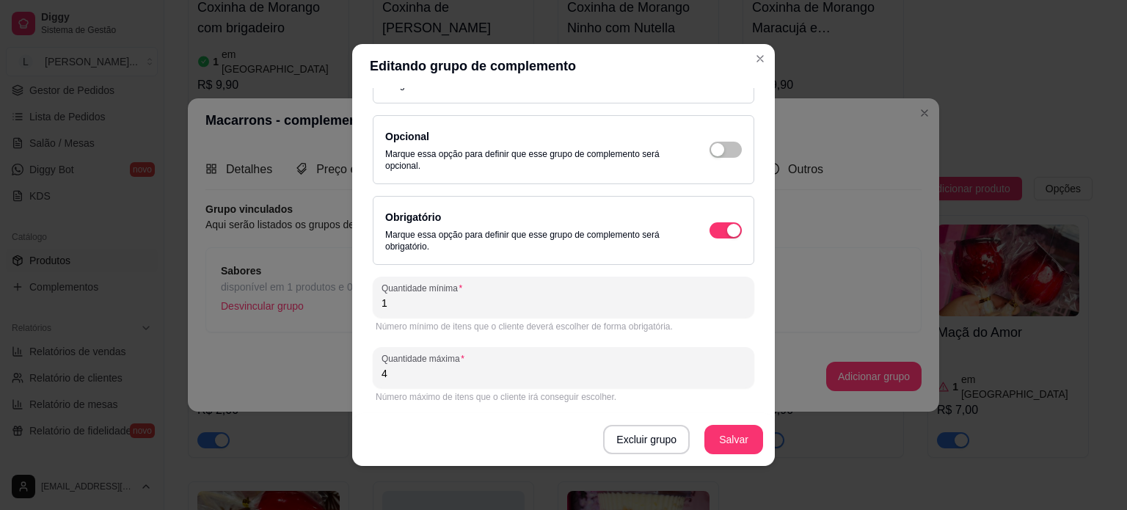
drag, startPoint x: 409, startPoint y: 372, endPoint x: 357, endPoint y: 371, distance: 52.1
click at [357, 371] on div "Detalhes do grupo Itens Vincular produtos Vincular categorias Nome do grupo Sab…" at bounding box center [563, 277] width 423 height 378
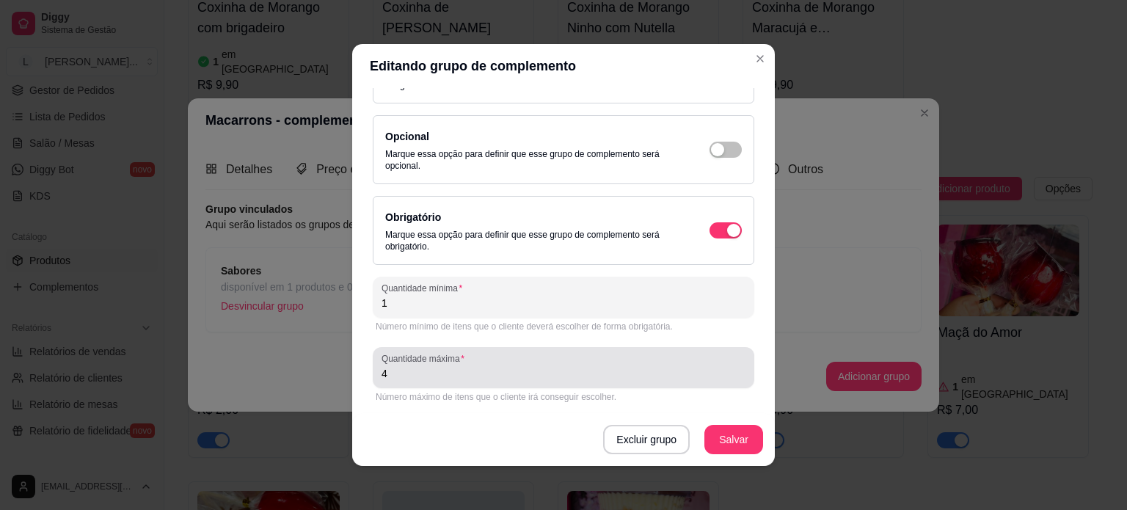
drag, startPoint x: 396, startPoint y: 365, endPoint x: 387, endPoint y: 365, distance: 8.1
click at [390, 366] on input "4" at bounding box center [564, 373] width 364 height 15
click at [387, 366] on input "4" at bounding box center [564, 373] width 364 height 15
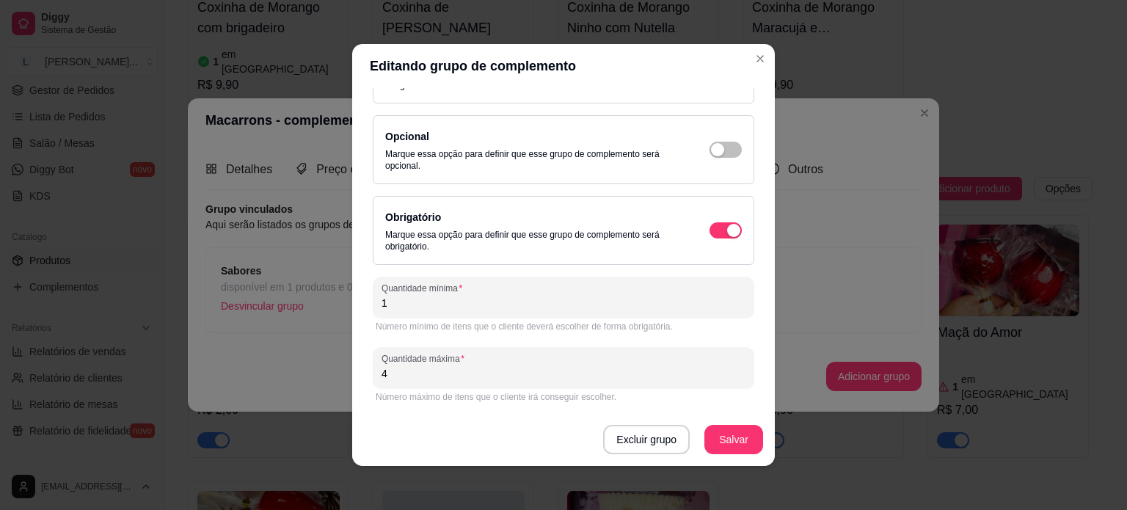
click at [382, 366] on input "4" at bounding box center [564, 373] width 364 height 15
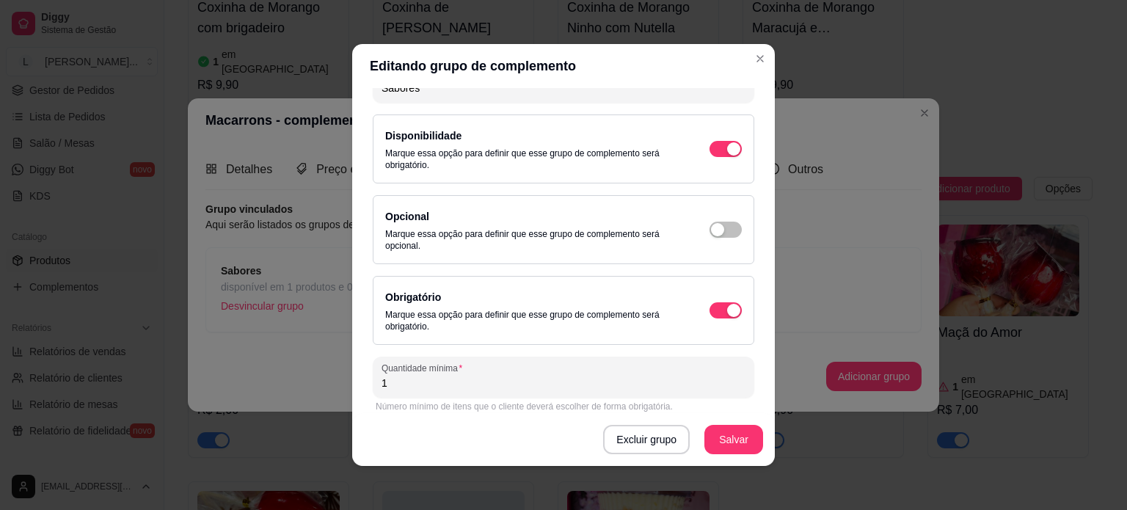
scroll to position [0, 0]
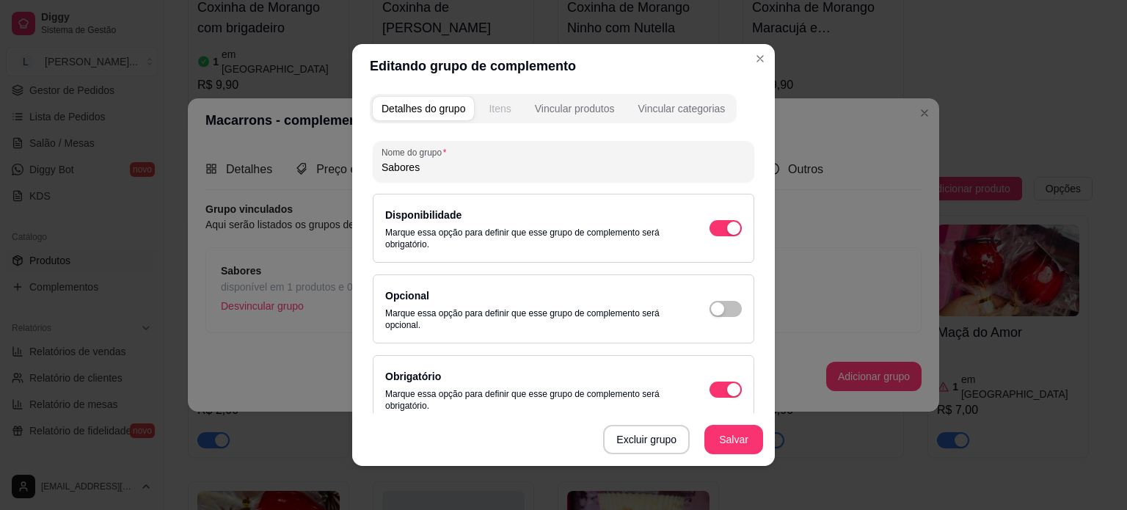
click at [489, 113] on div "Itens" at bounding box center [500, 108] width 22 height 15
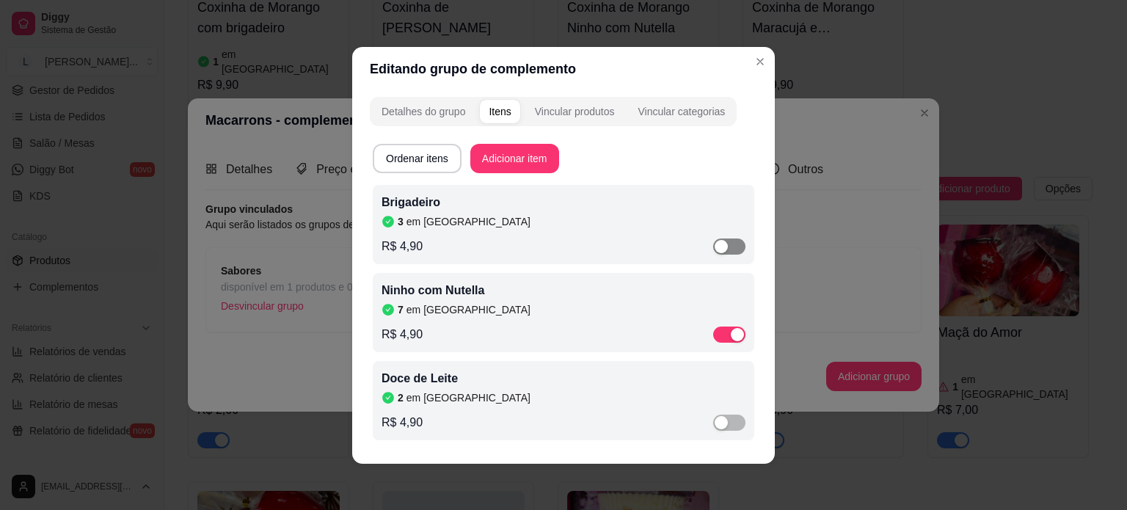
click at [724, 251] on span "button" at bounding box center [729, 247] width 32 height 16
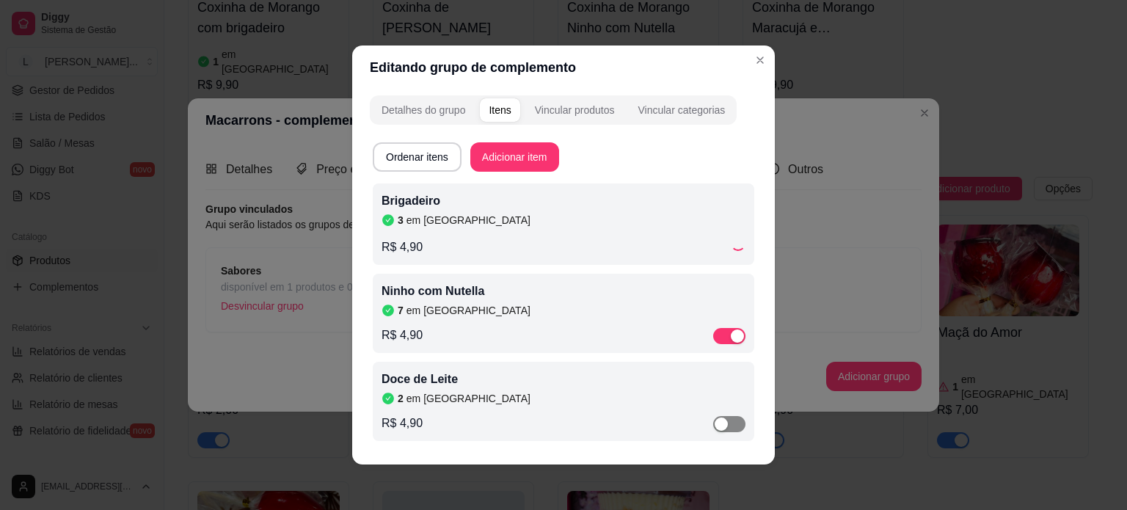
click at [725, 421] on span "button" at bounding box center [729, 424] width 32 height 16
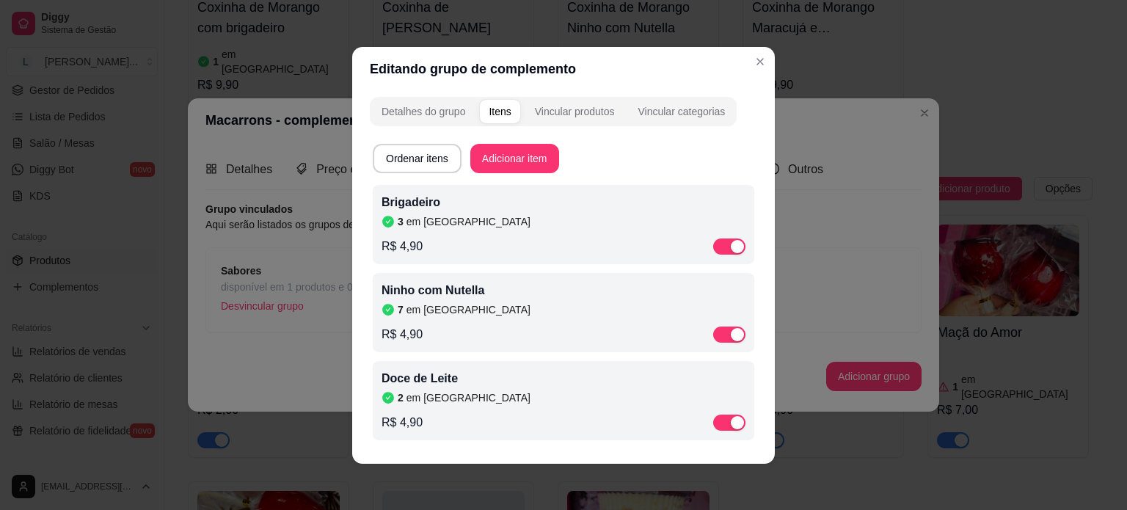
click at [421, 406] on div "Doce de Leite 2 em estoque R$ 4,90" at bounding box center [564, 401] width 364 height 62
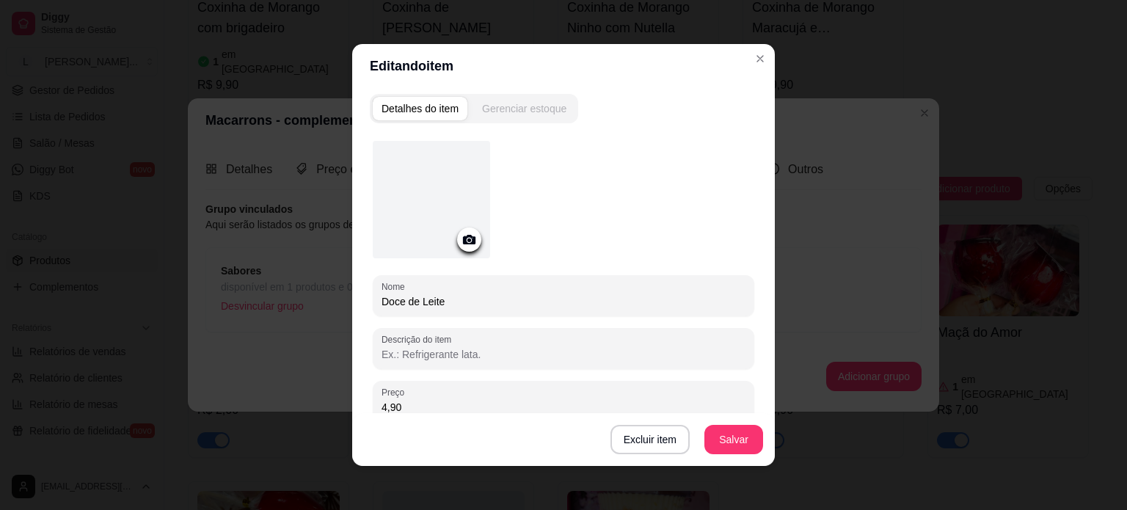
click at [494, 110] on div "Gerenciar estoque" at bounding box center [524, 108] width 84 height 15
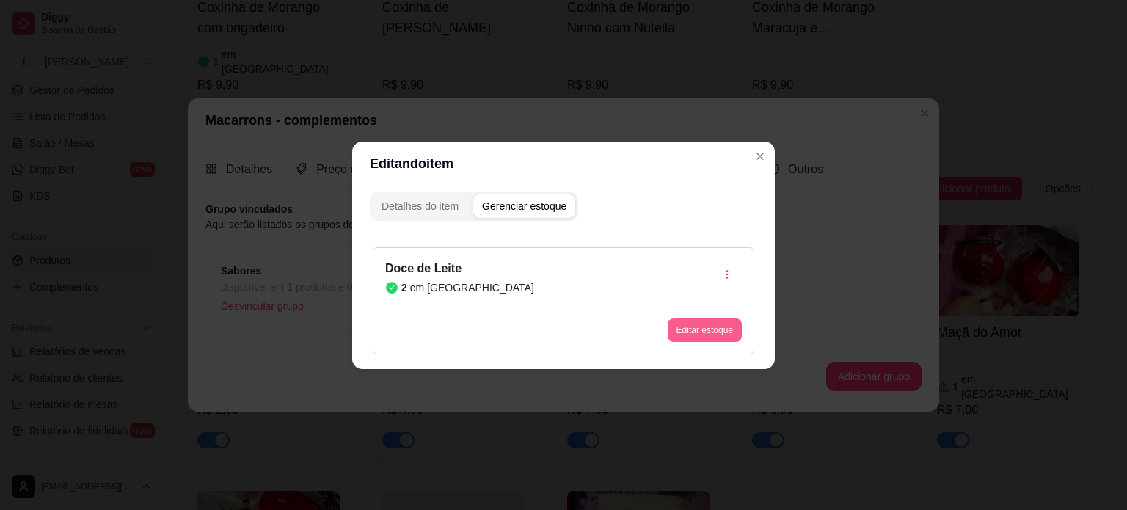
click at [671, 335] on button "Editar estoque" at bounding box center [705, 329] width 74 height 23
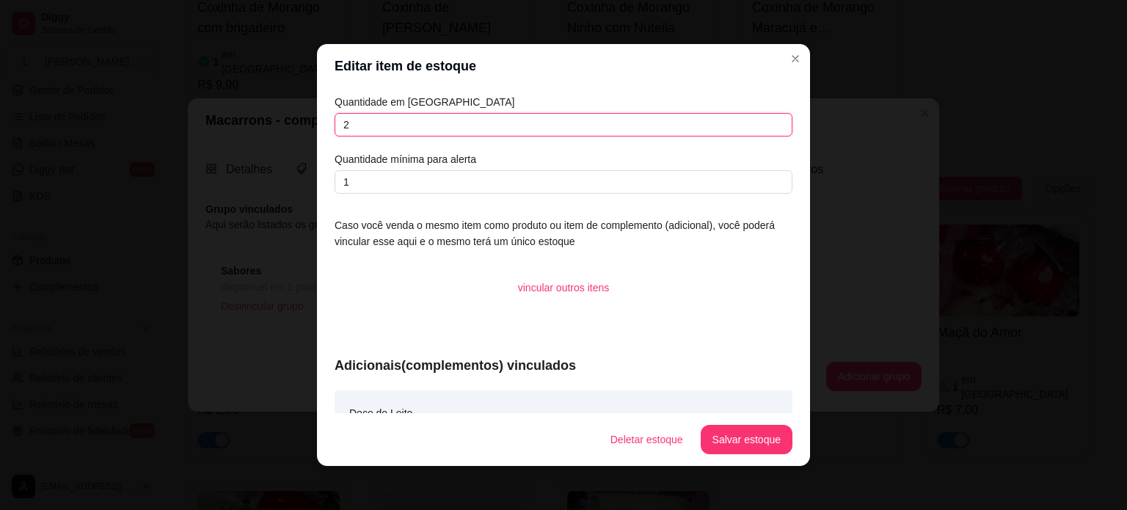
drag, startPoint x: 371, startPoint y: 127, endPoint x: 327, endPoint y: 127, distance: 44.0
click at [335, 127] on input "2" at bounding box center [564, 124] width 458 height 23
type input "5"
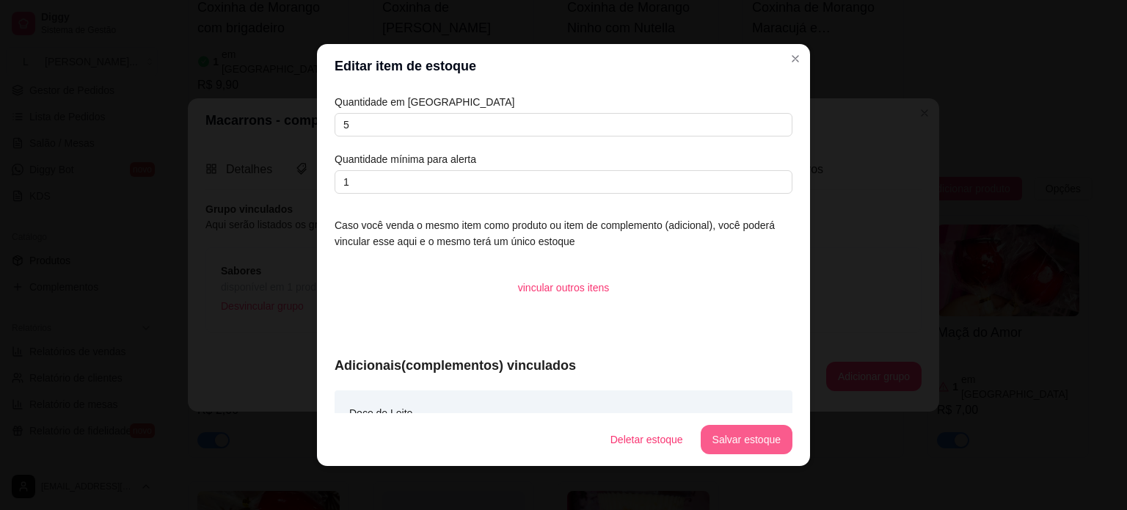
click at [750, 433] on button "Salvar estoque" at bounding box center [747, 439] width 92 height 29
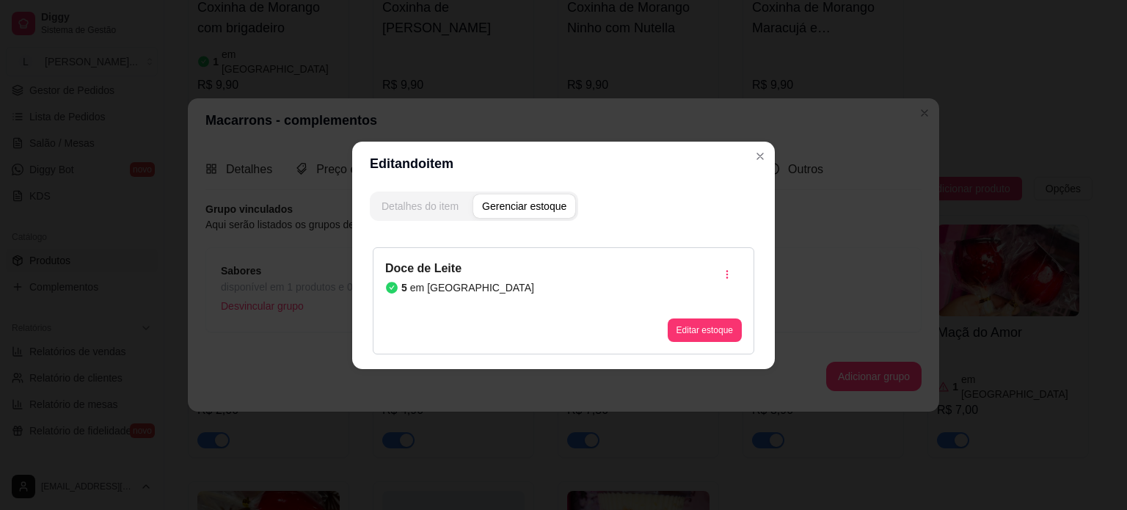
click at [457, 208] on div "Detalhes do item" at bounding box center [420, 206] width 77 height 15
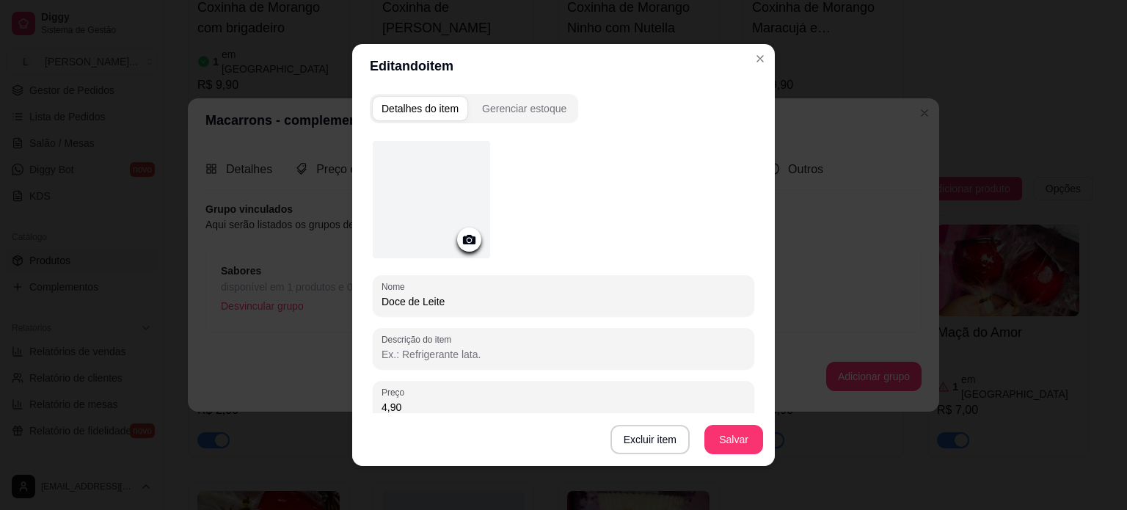
click at [707, 447] on button "Salvar" at bounding box center [734, 439] width 59 height 29
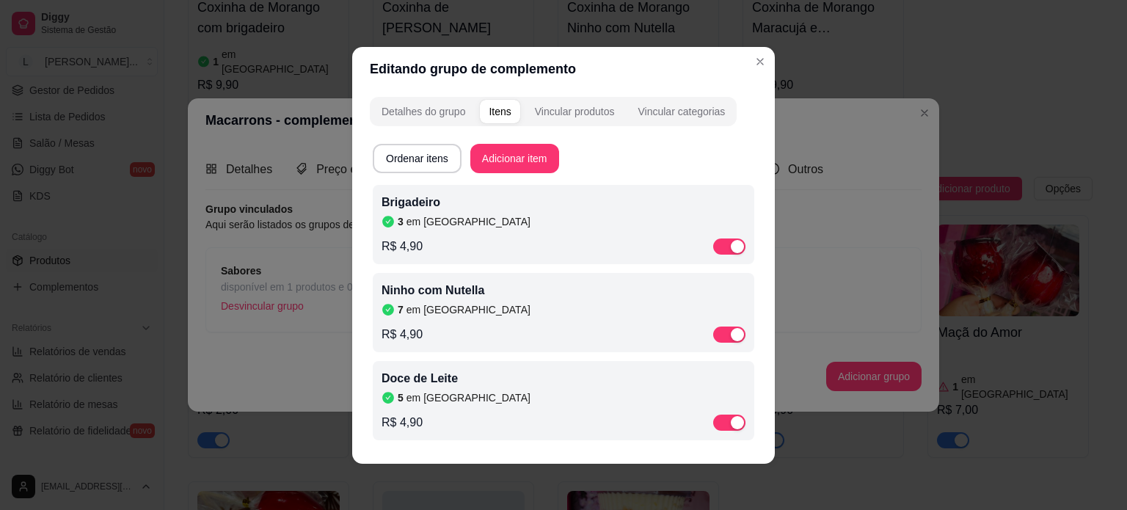
scroll to position [1, 0]
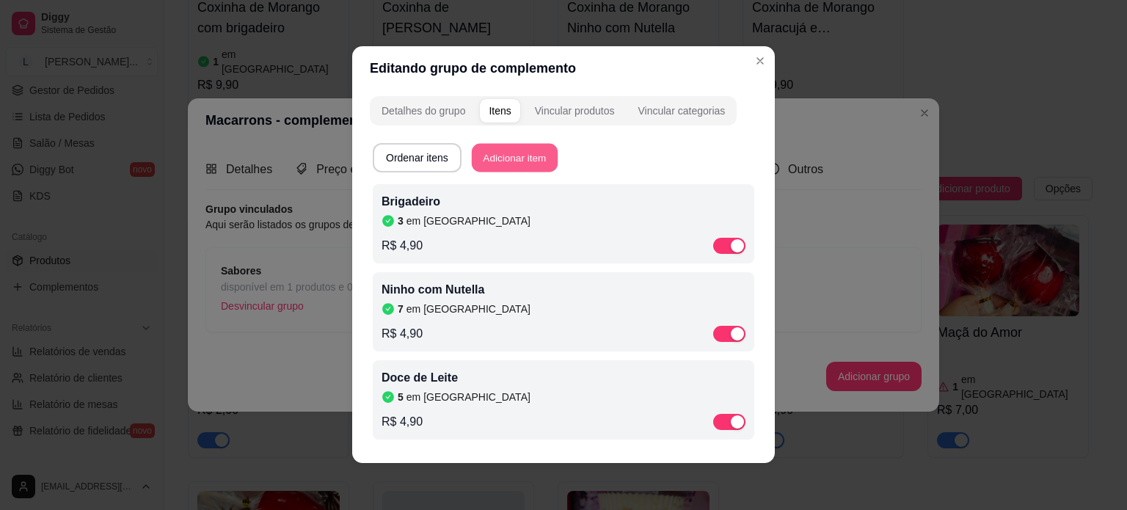
click at [484, 161] on button "Adicionar item" at bounding box center [515, 157] width 86 height 29
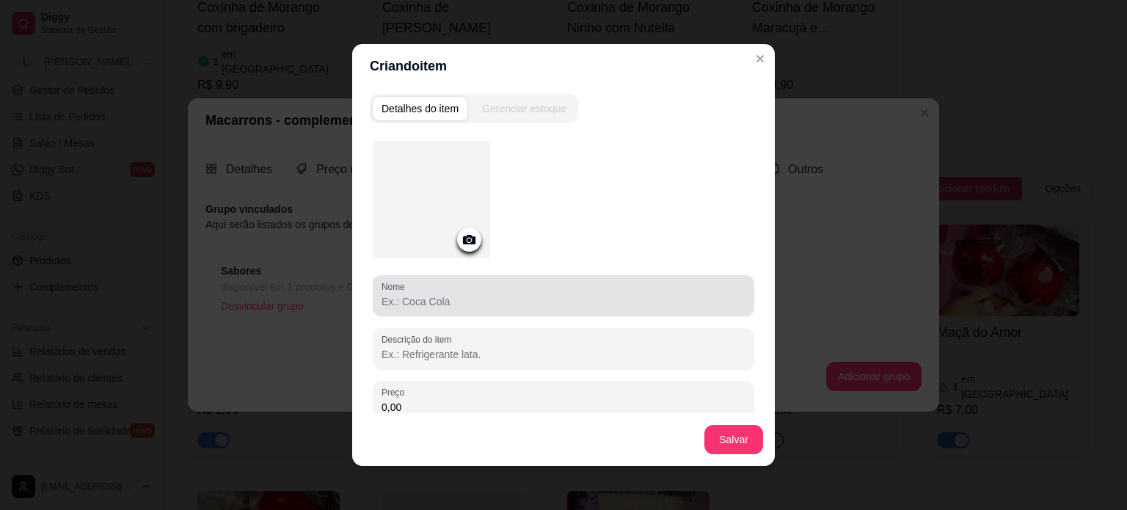
click at [479, 308] on div at bounding box center [564, 295] width 364 height 29
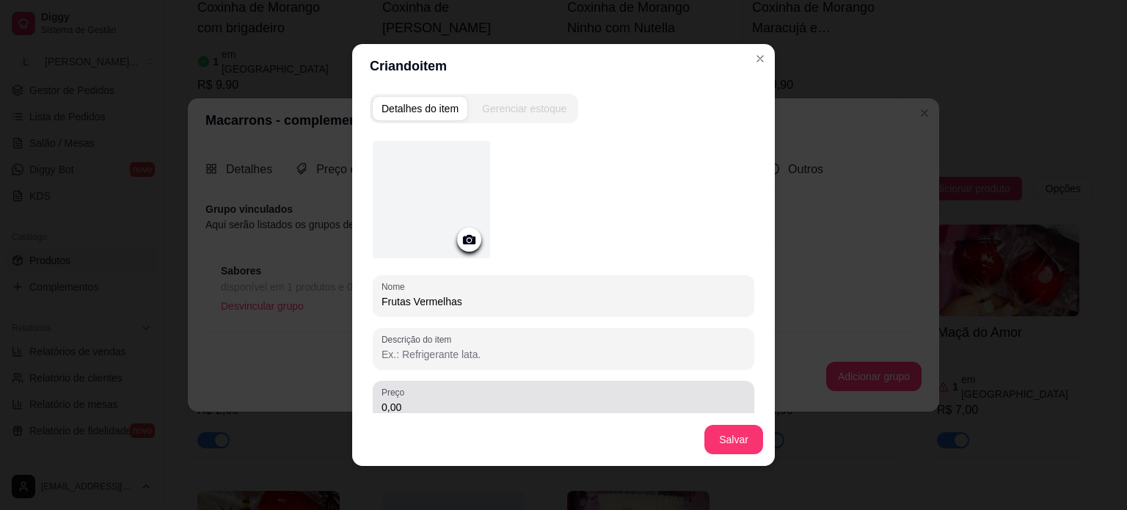
type input "Frutas Vermelhas"
click at [555, 387] on div "0,00" at bounding box center [564, 401] width 364 height 29
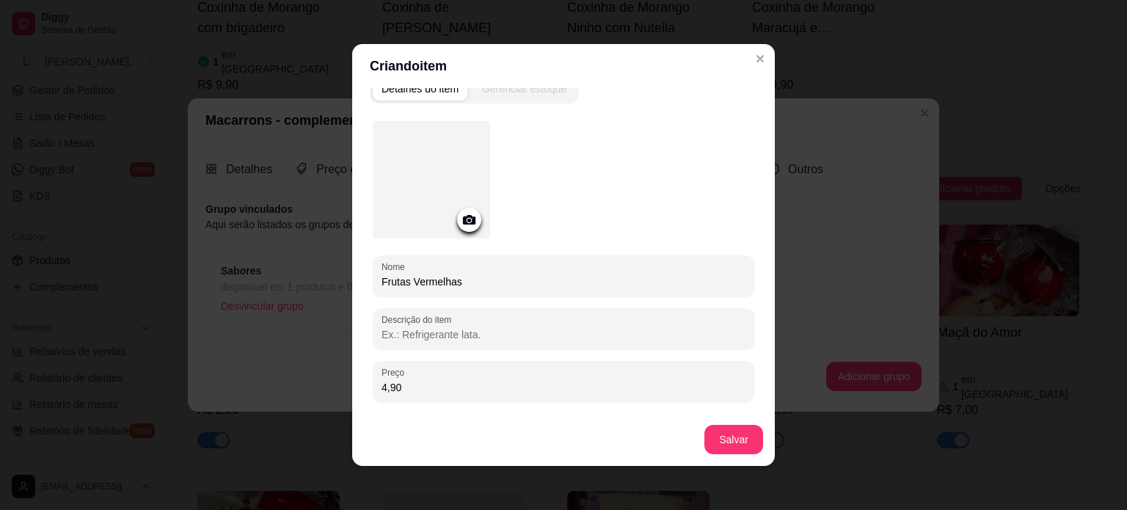
scroll to position [0, 0]
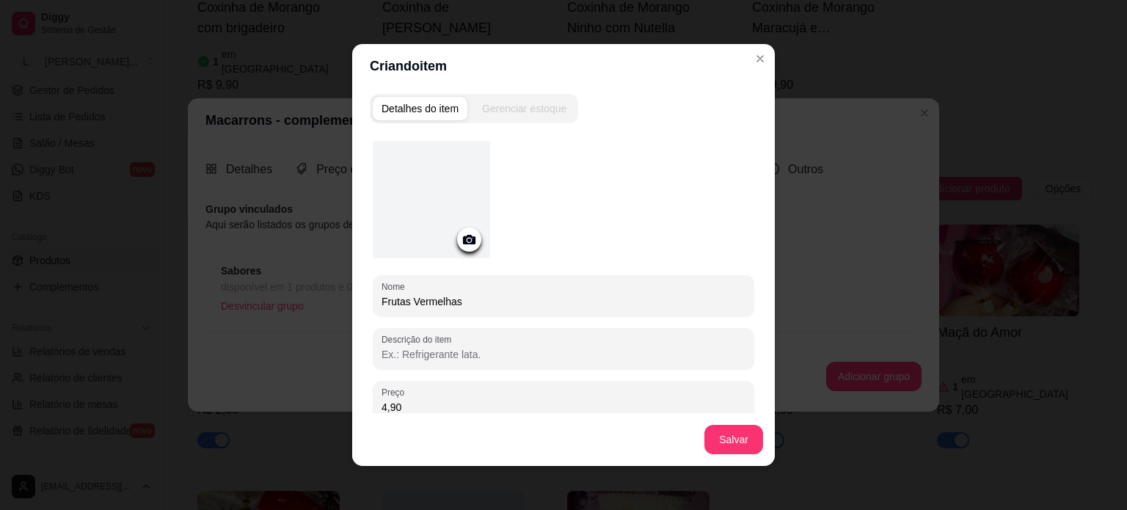
click at [505, 108] on div "Gerenciar estoque" at bounding box center [524, 108] width 84 height 15
type input "4,90"
click at [714, 446] on button "Salvar" at bounding box center [734, 439] width 59 height 29
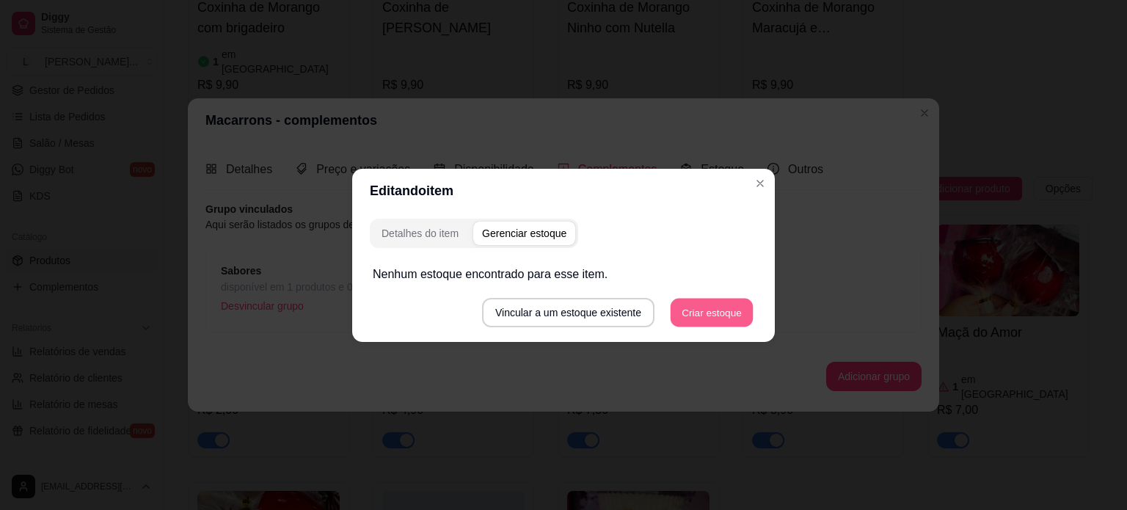
click at [691, 316] on button "Criar estoque" at bounding box center [712, 312] width 83 height 29
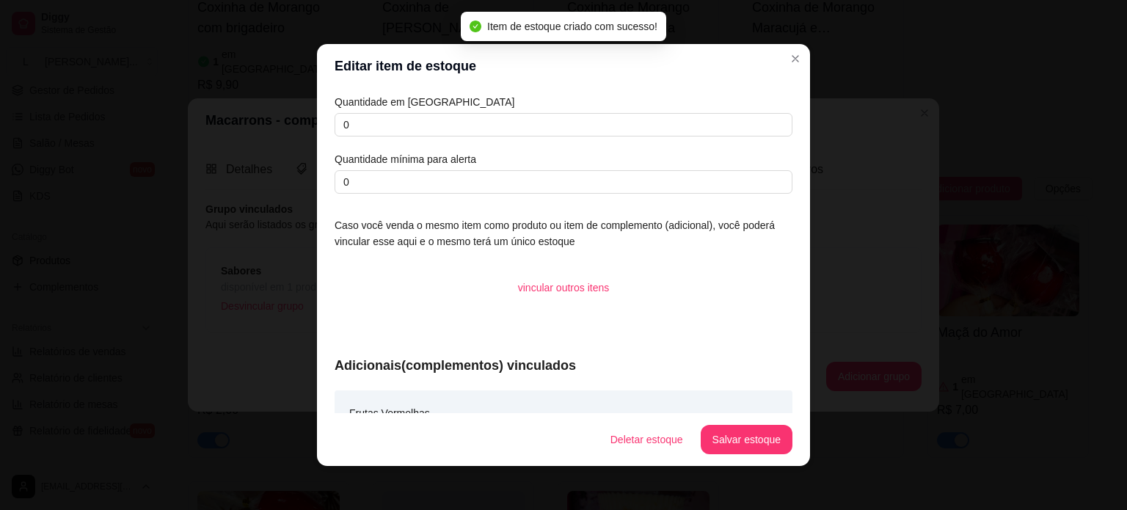
click at [423, 138] on div "Quantidade em estoque 0 Quantidade mínima para alerta 0" at bounding box center [564, 144] width 458 height 100
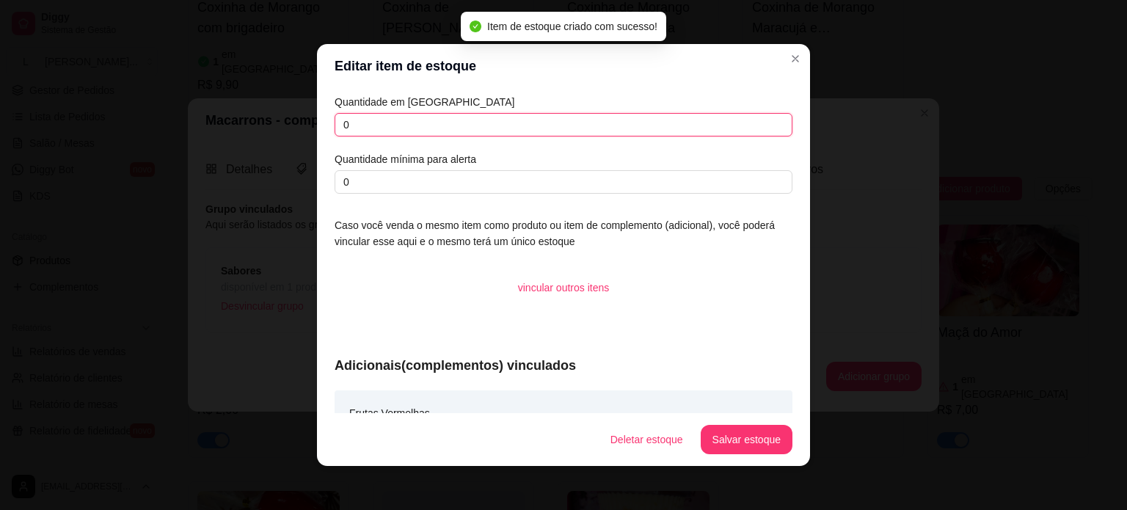
click at [426, 128] on input "0" at bounding box center [564, 124] width 458 height 23
type input "0"
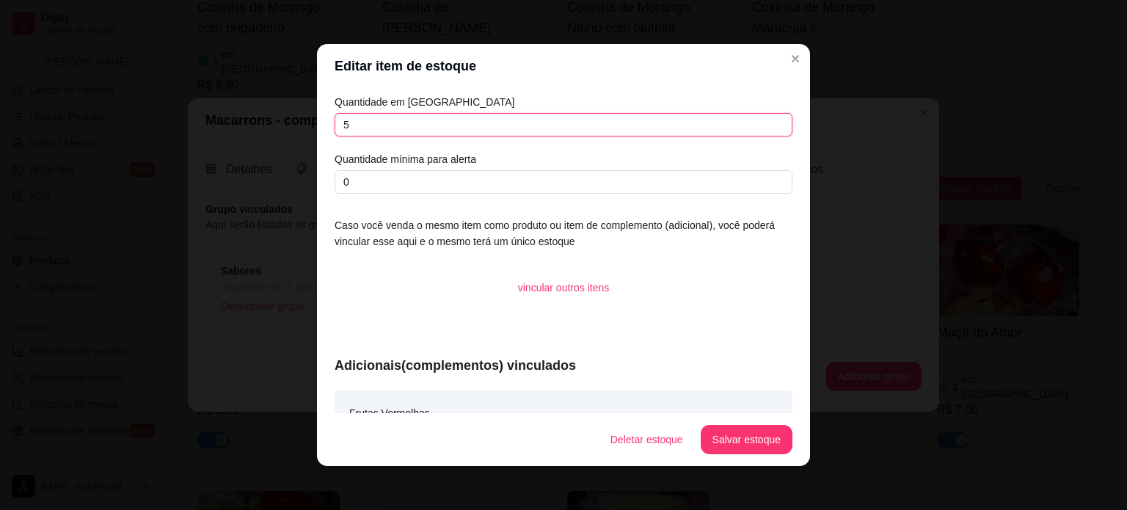
type input "5"
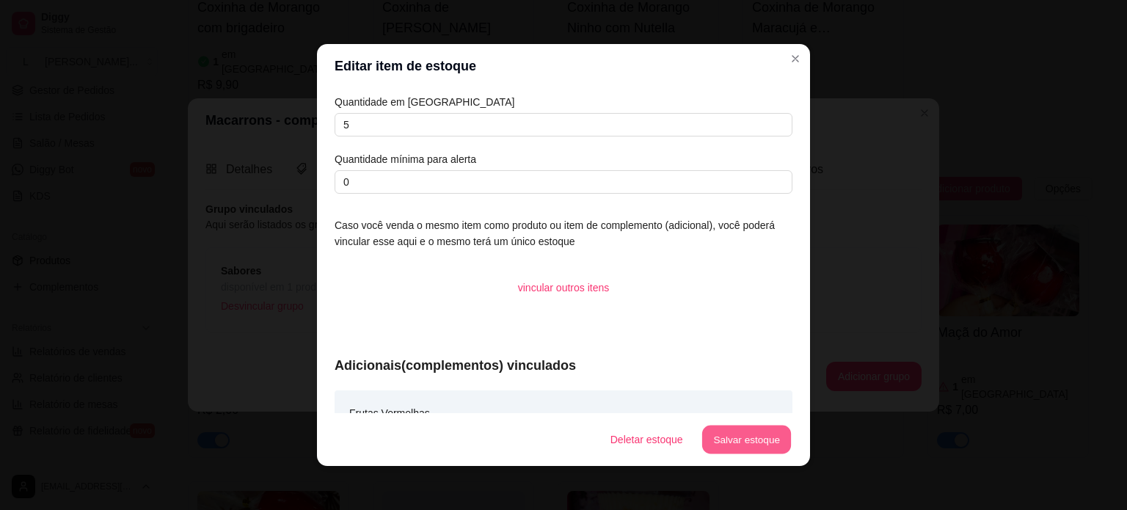
click at [748, 435] on button "Salvar estoque" at bounding box center [747, 440] width 90 height 29
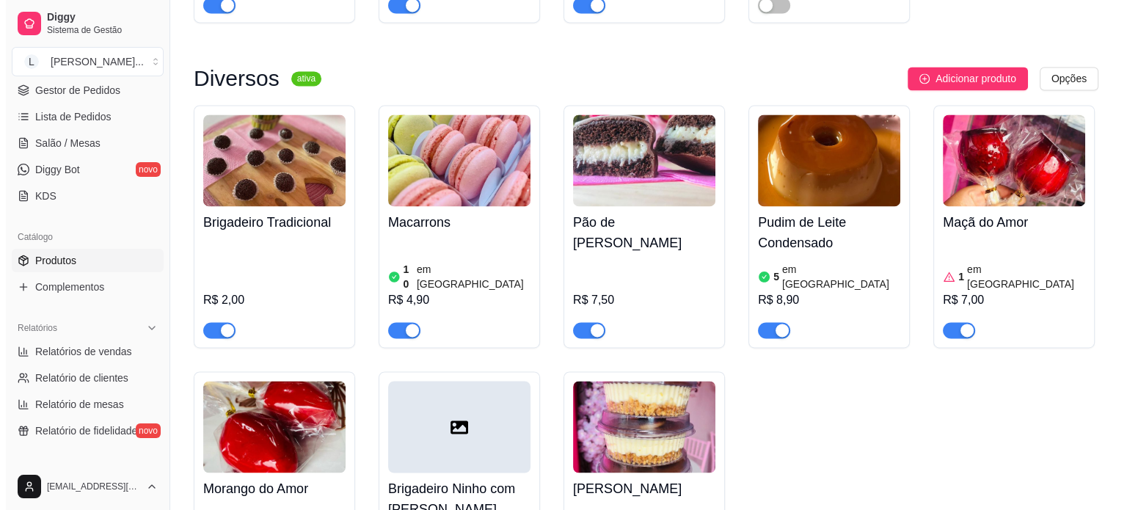
scroll to position [2202, 0]
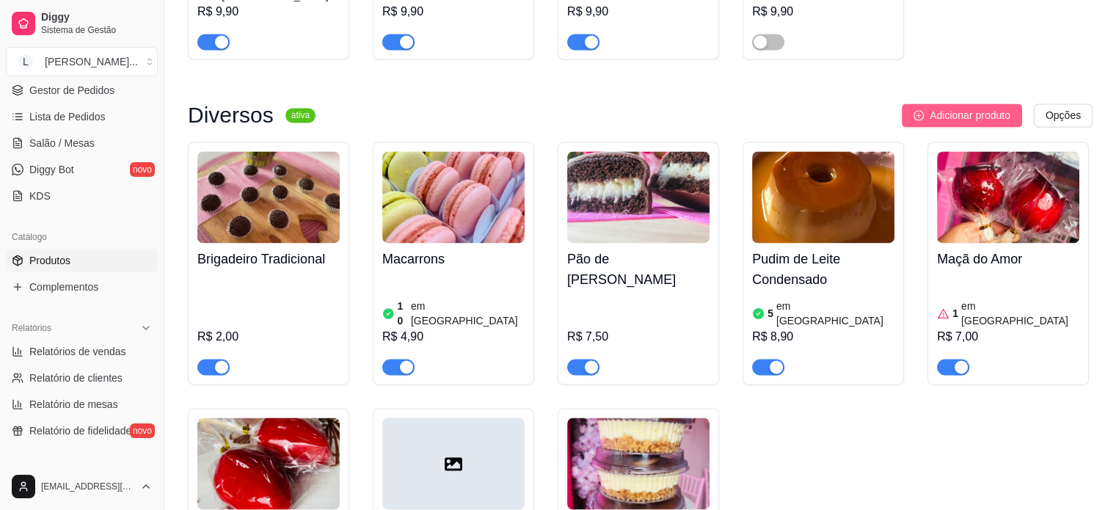
click at [953, 107] on span "Adicionar produto" at bounding box center [970, 115] width 81 height 16
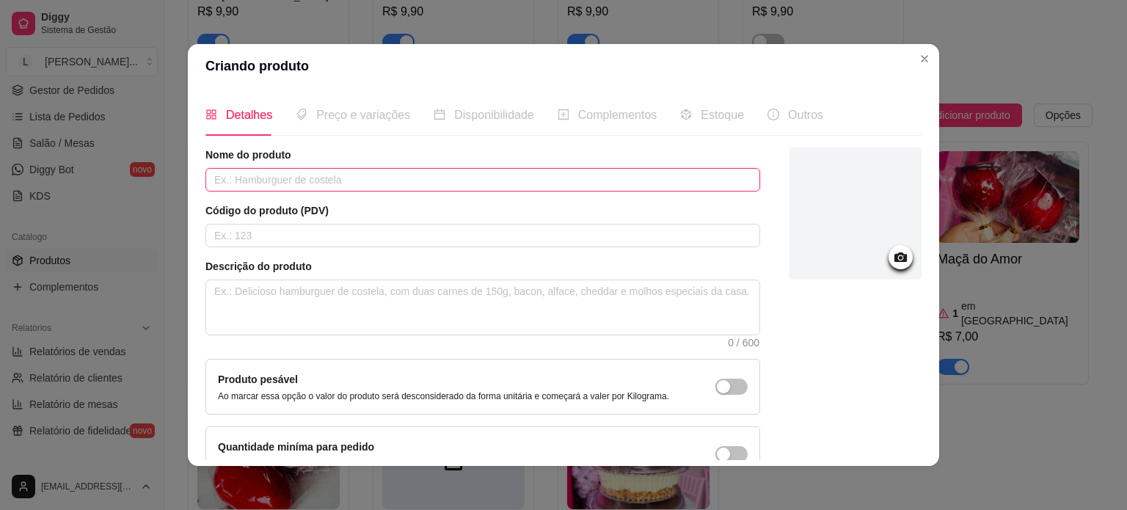
click at [294, 177] on input "text" at bounding box center [482, 179] width 555 height 23
type input "Tortinha de Morango"
click at [892, 257] on icon at bounding box center [900, 257] width 17 height 17
click at [846, 225] on div at bounding box center [856, 214] width 132 height 132
